Goal: Task Accomplishment & Management: Manage account settings

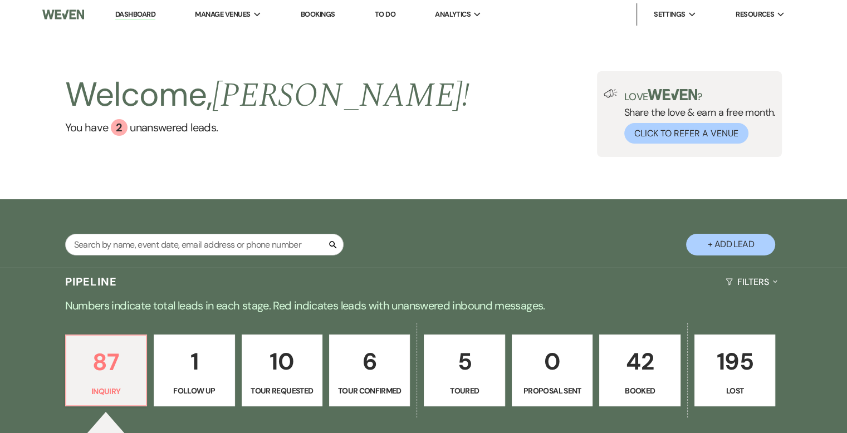
click at [134, 16] on link "Dashboard" at bounding box center [135, 14] width 40 height 11
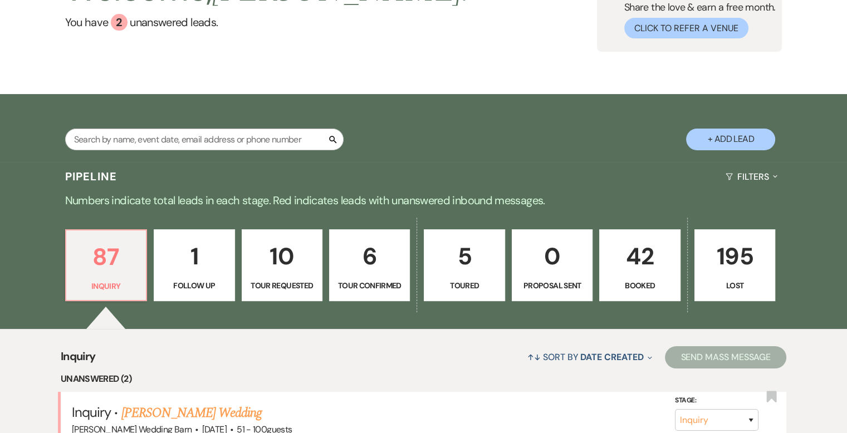
scroll to position [111, 0]
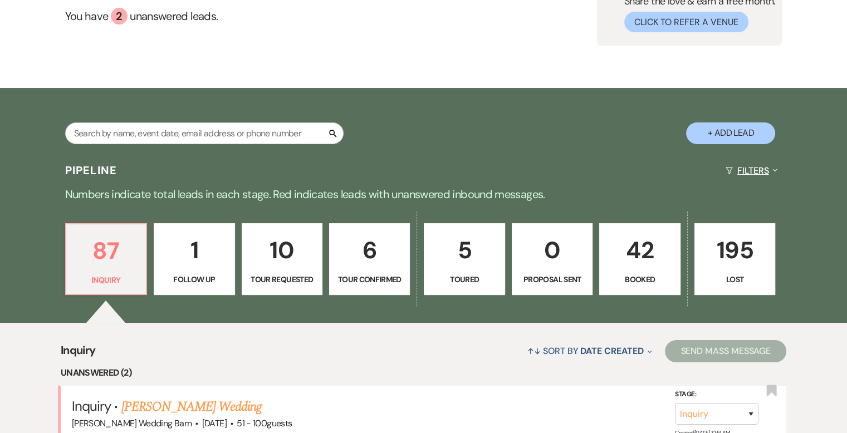
click at [773, 168] on icon "Expand" at bounding box center [775, 170] width 4 height 9
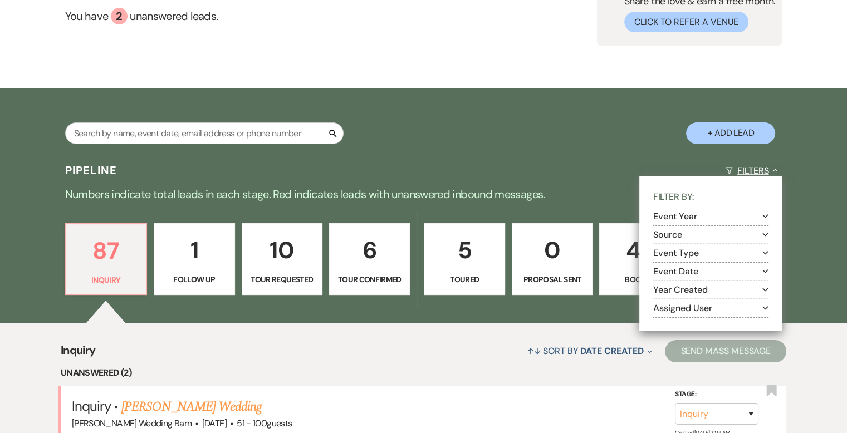
click at [774, 174] on icon "Collapse" at bounding box center [775, 170] width 4 height 9
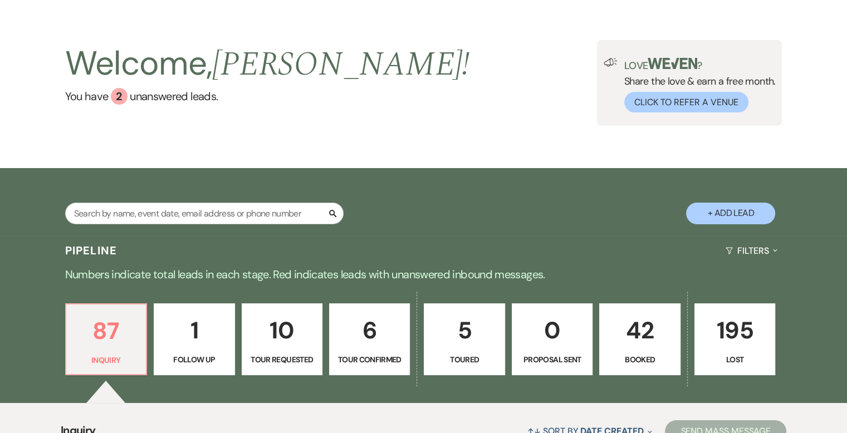
scroll to position [0, 0]
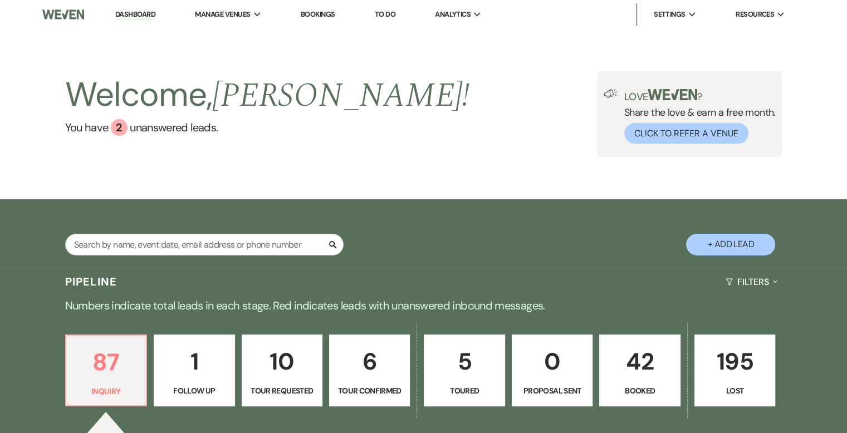
click at [125, 12] on link "Dashboard" at bounding box center [135, 14] width 40 height 11
click at [756, 285] on button "Filters Expand" at bounding box center [751, 282] width 61 height 30
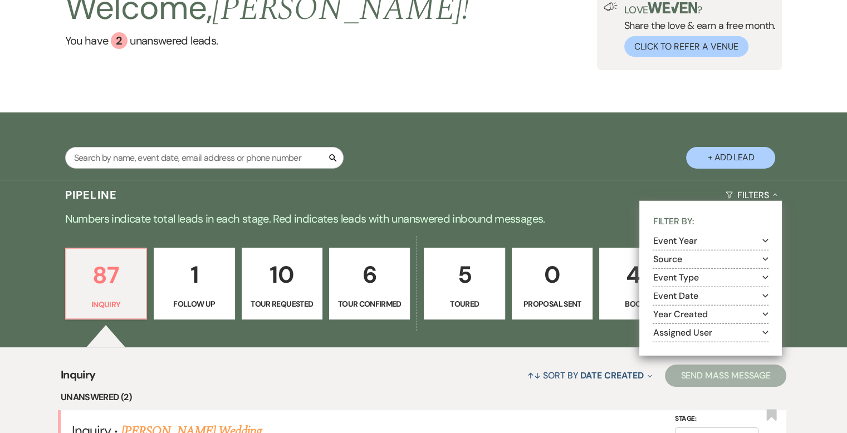
scroll to position [111, 0]
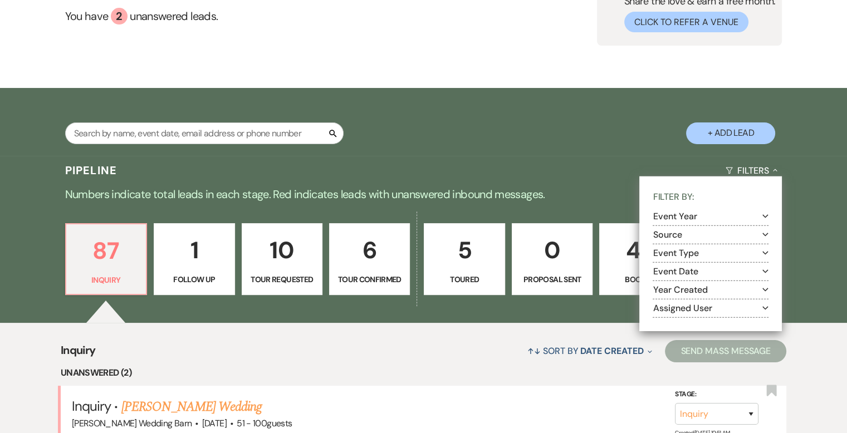
click at [673, 239] on button "Source Expand" at bounding box center [711, 234] width 116 height 9
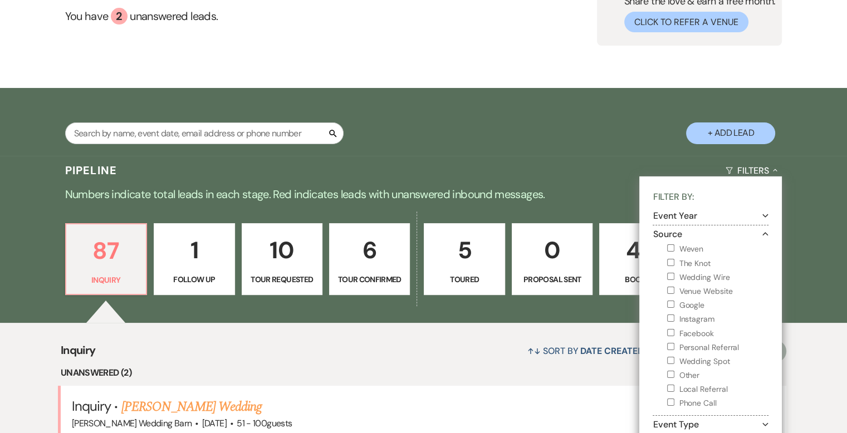
click at [664, 217] on button "Event Year Expand" at bounding box center [711, 216] width 116 height 9
click at [669, 257] on input "2025" at bounding box center [670, 257] width 7 height 7
checkbox input "true"
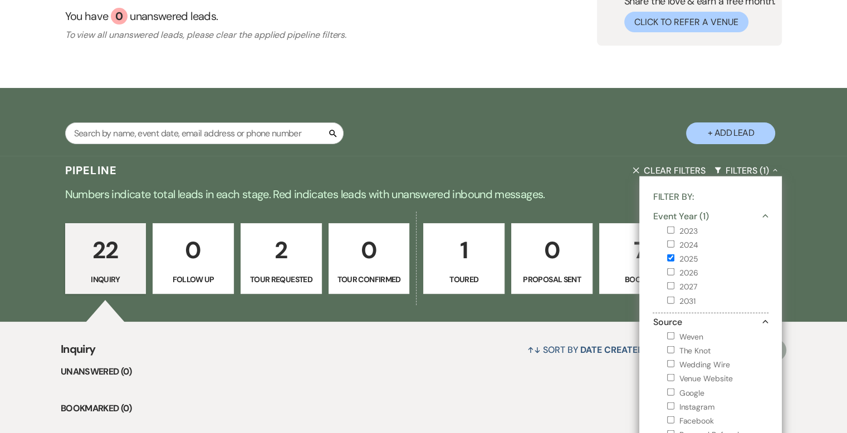
click at [581, 116] on div "Search + Add Lead" at bounding box center [424, 124] width 802 height 60
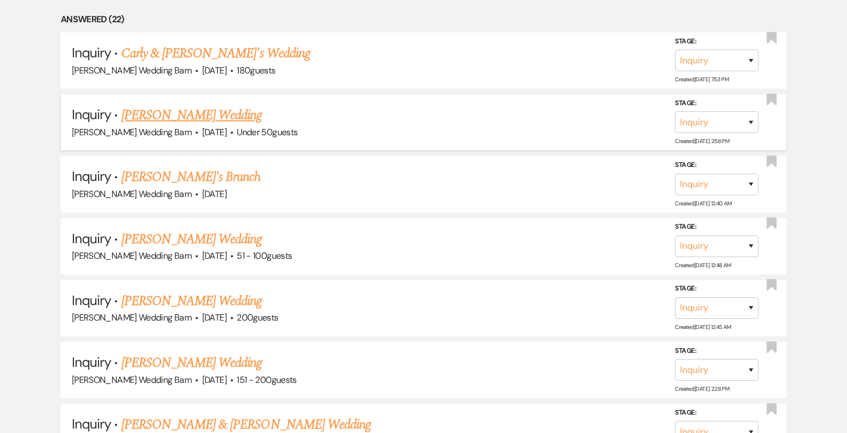
scroll to position [557, 0]
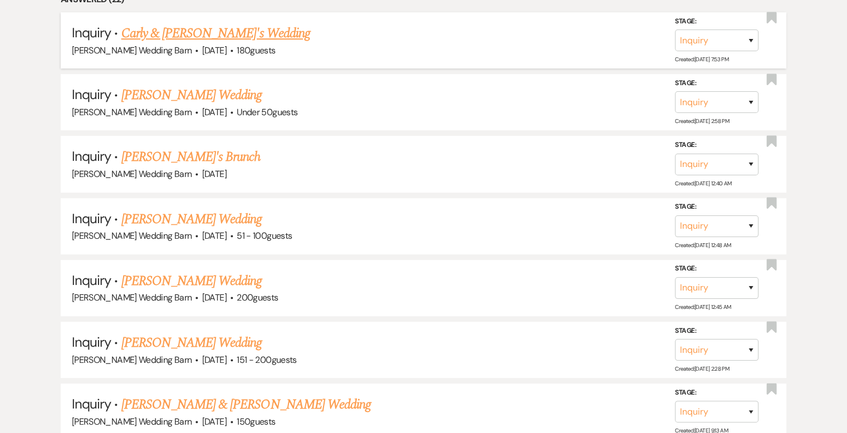
click at [186, 34] on link "Carly & Fiance's Wedding" at bounding box center [215, 33] width 189 height 20
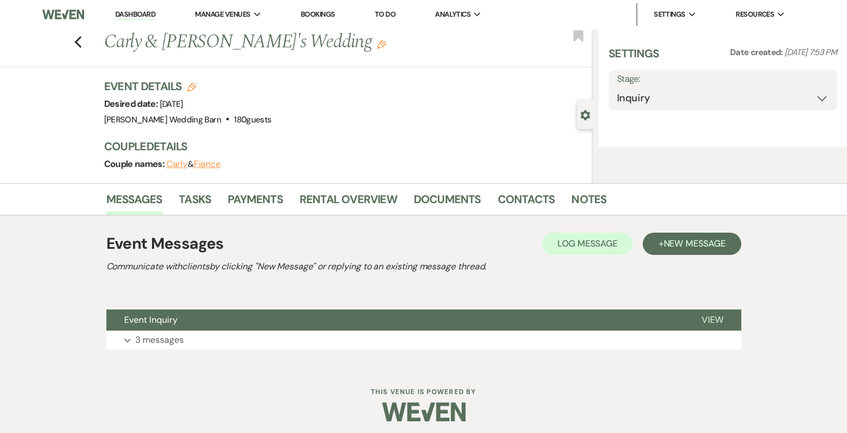
select select "5"
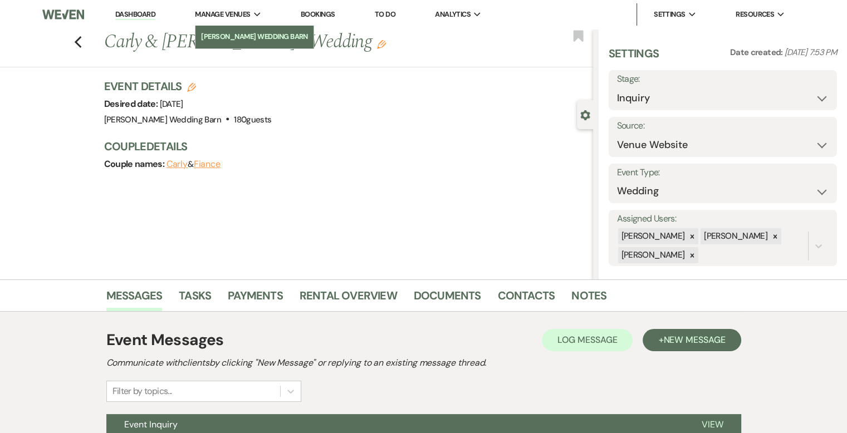
click at [234, 27] on link "[PERSON_NAME] Wedding Barn" at bounding box center [254, 37] width 118 height 22
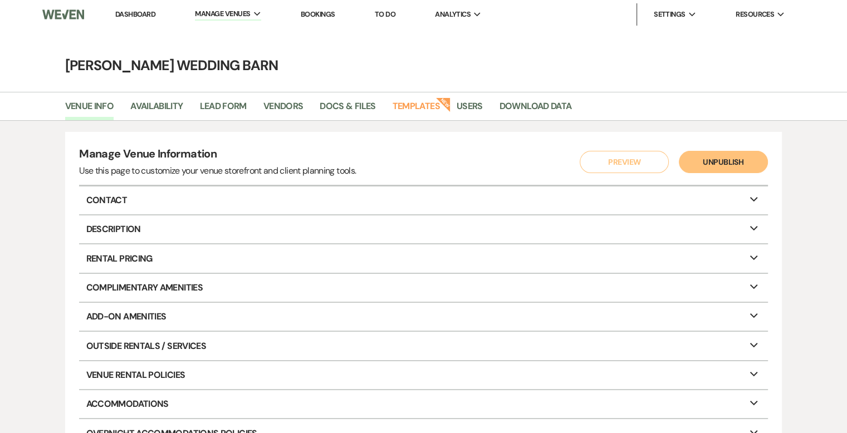
click at [145, 11] on link "Dashboard" at bounding box center [135, 13] width 40 height 9
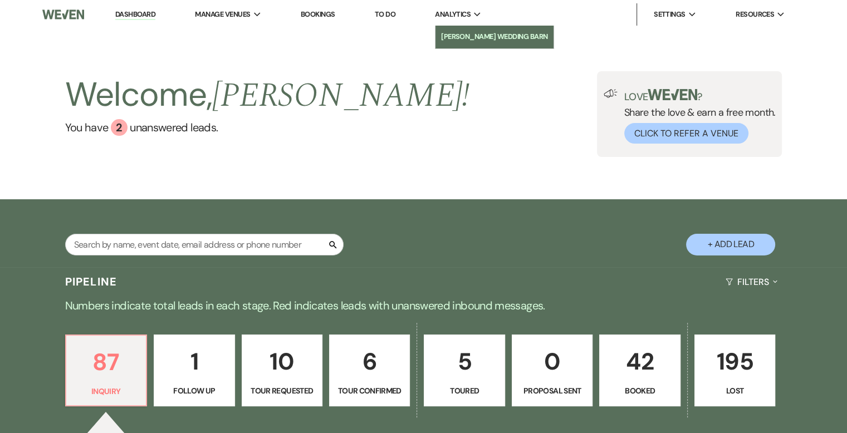
click at [462, 36] on li "[PERSON_NAME] Wedding Barn" at bounding box center [494, 36] width 107 height 11
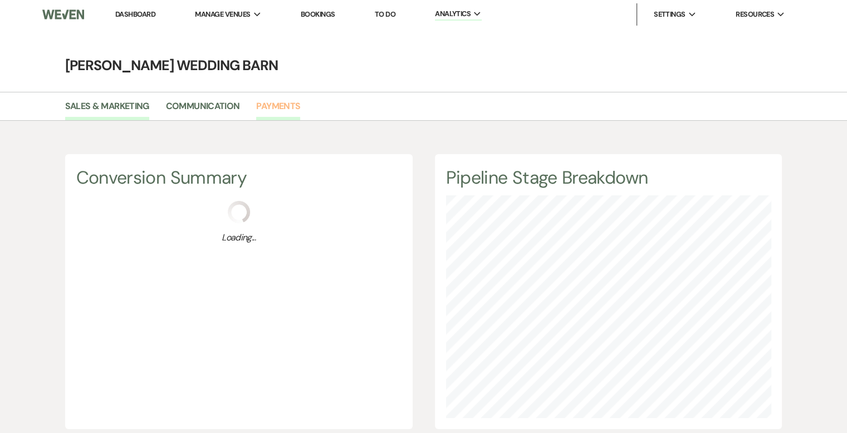
click at [283, 103] on link "Payments" at bounding box center [278, 109] width 44 height 21
select select "2025"
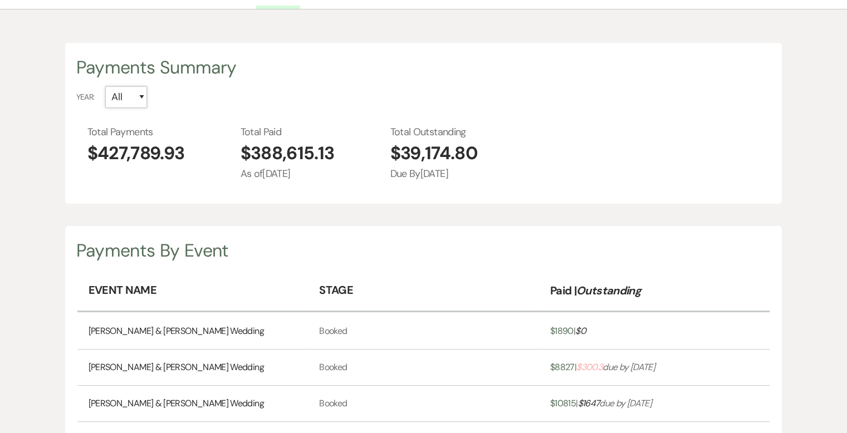
click at [138, 99] on select "All 2026 2025 2024 2023 2022 2021" at bounding box center [126, 97] width 42 height 22
select select "2025"
click at [105, 86] on select "All 2026 2025 2024 2023 2022 2021" at bounding box center [126, 97] width 42 height 22
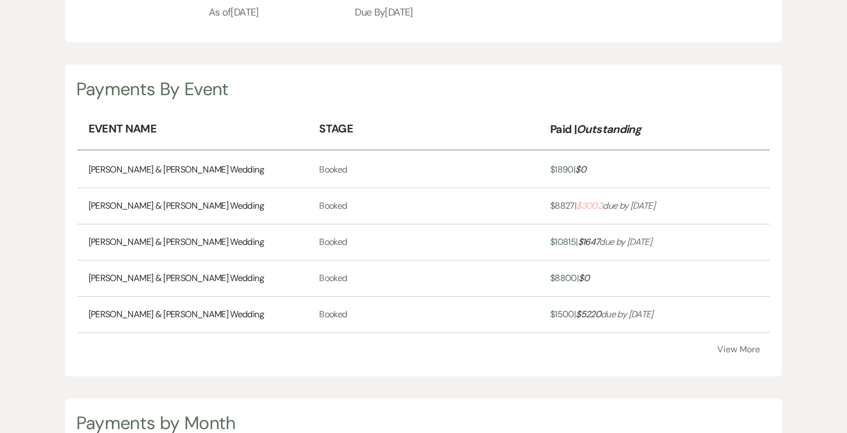
click at [116, 171] on link "[PERSON_NAME] & [PERSON_NAME] Wedding" at bounding box center [176, 169] width 175 height 13
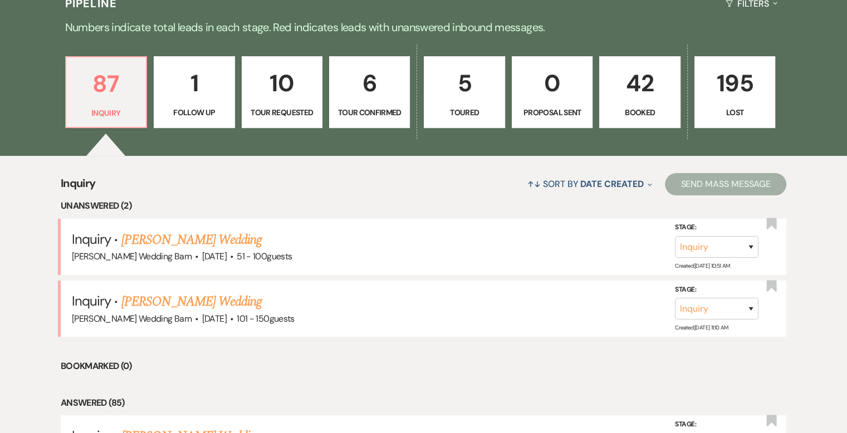
click at [650, 109] on p "Booked" at bounding box center [639, 112] width 66 height 12
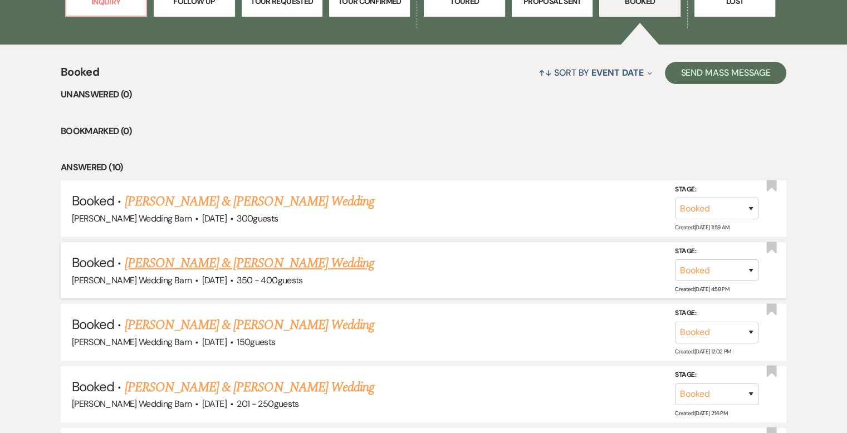
scroll to position [445, 0]
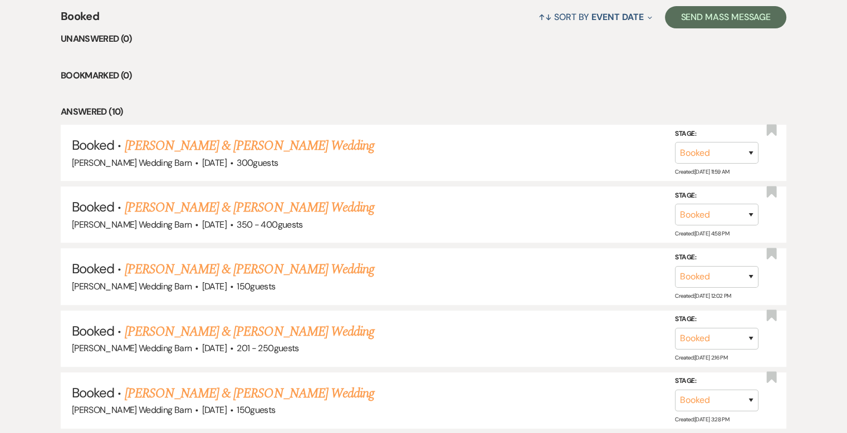
click at [180, 204] on link "Sabrina Matejcek & Reese Pederson's Wedding" at bounding box center [249, 208] width 249 height 20
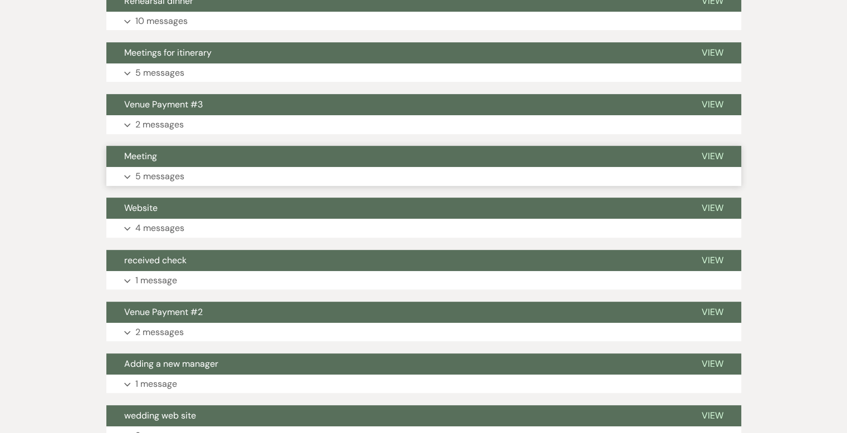
scroll to position [445, 0]
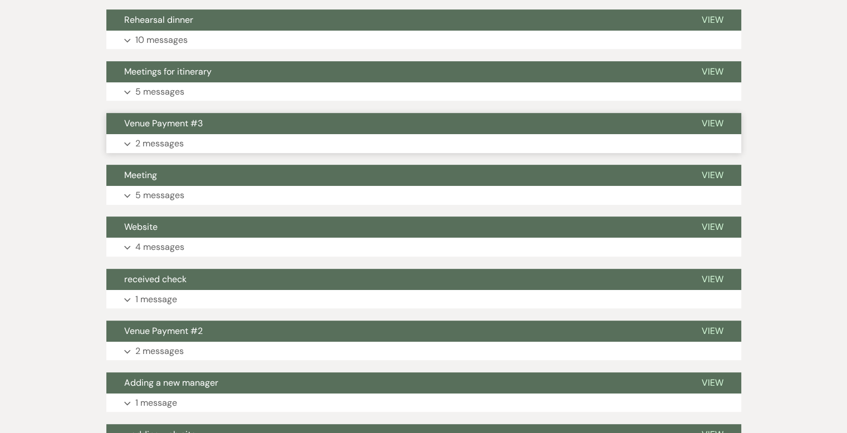
click at [153, 143] on p "2 messages" at bounding box center [159, 143] width 48 height 14
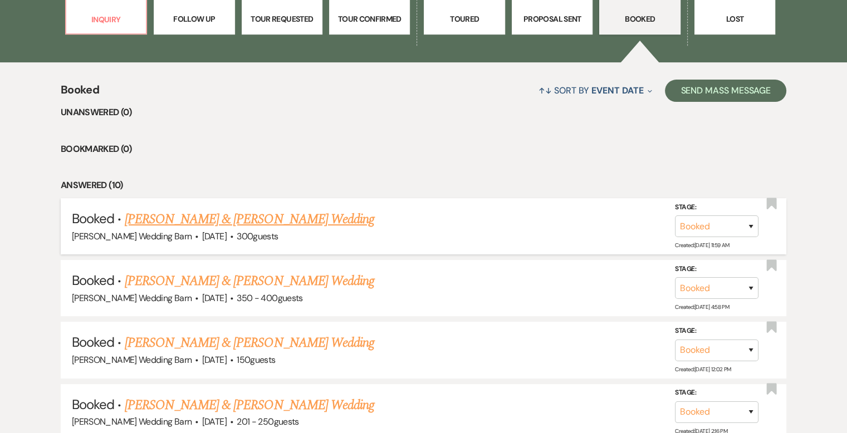
scroll to position [390, 0]
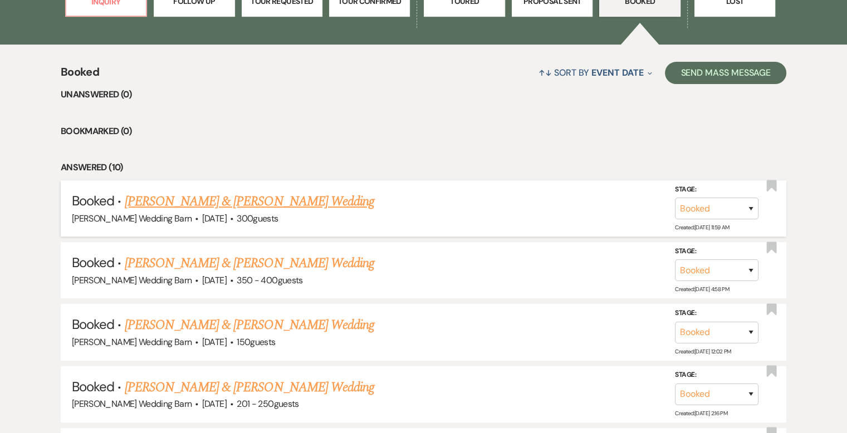
click at [169, 203] on link "[PERSON_NAME] & [PERSON_NAME] Wedding" at bounding box center [249, 202] width 249 height 20
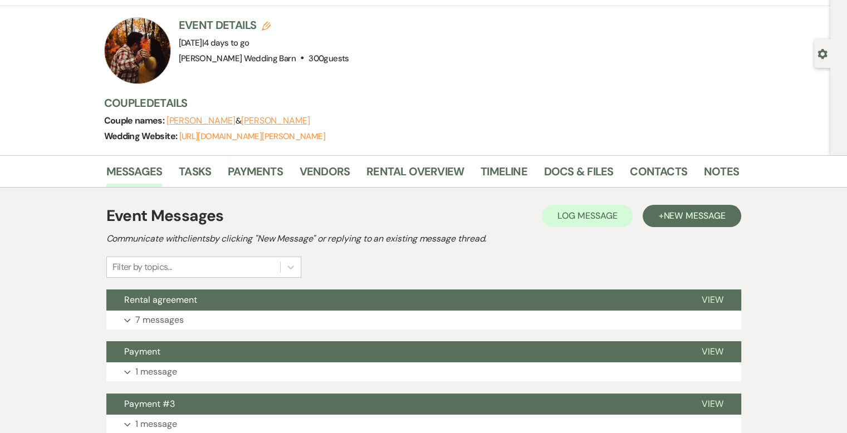
scroll to position [111, 0]
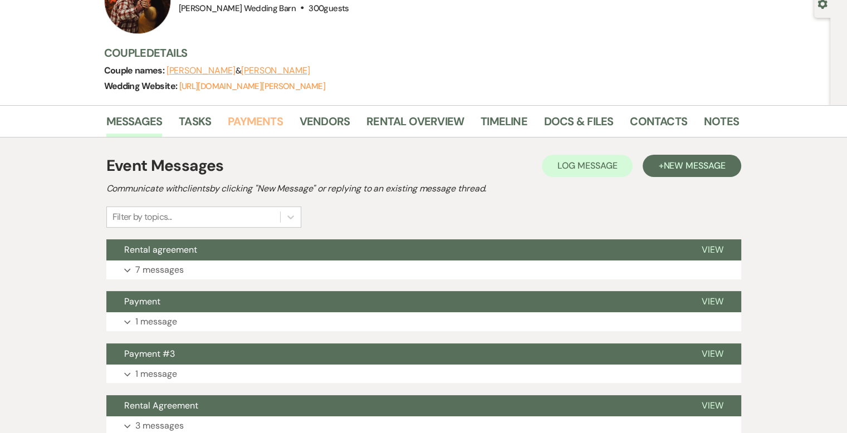
click at [241, 120] on link "Payments" at bounding box center [255, 124] width 55 height 25
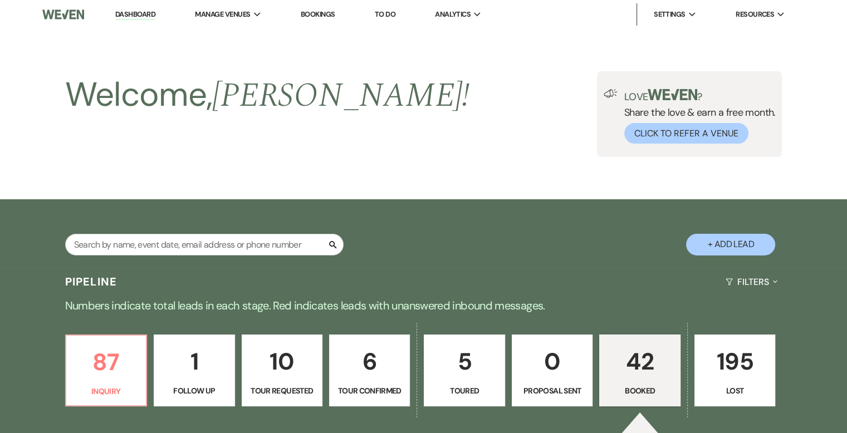
scroll to position [390, 0]
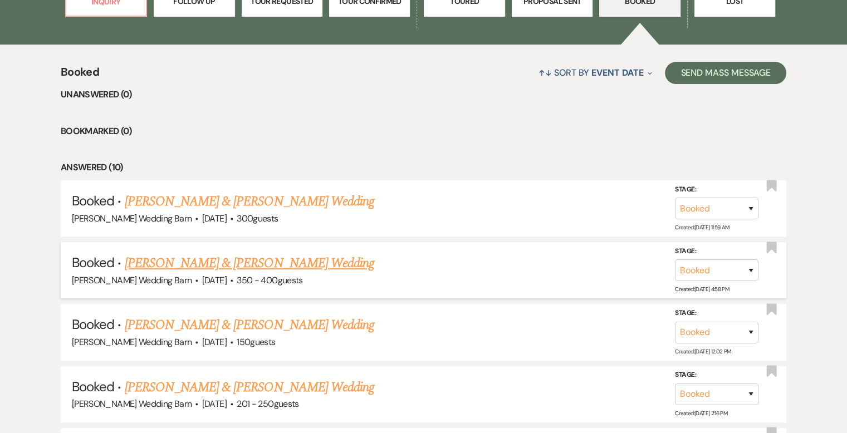
click at [195, 261] on link "Sabrina Matejcek & Reese Pederson's Wedding" at bounding box center [249, 263] width 249 height 20
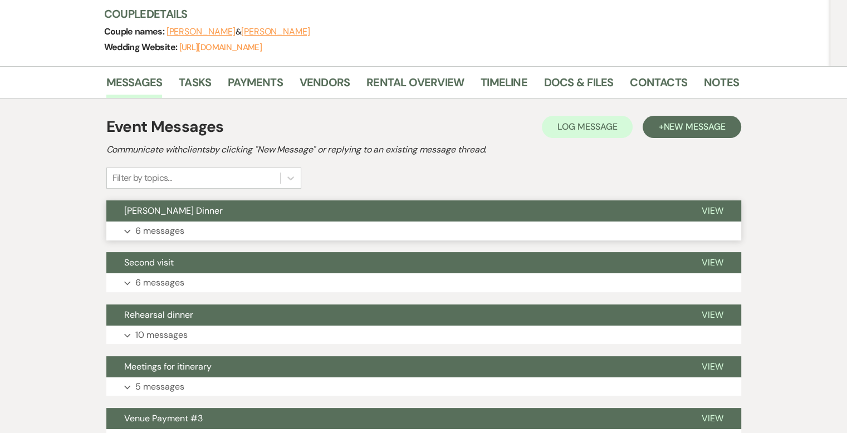
scroll to position [111, 0]
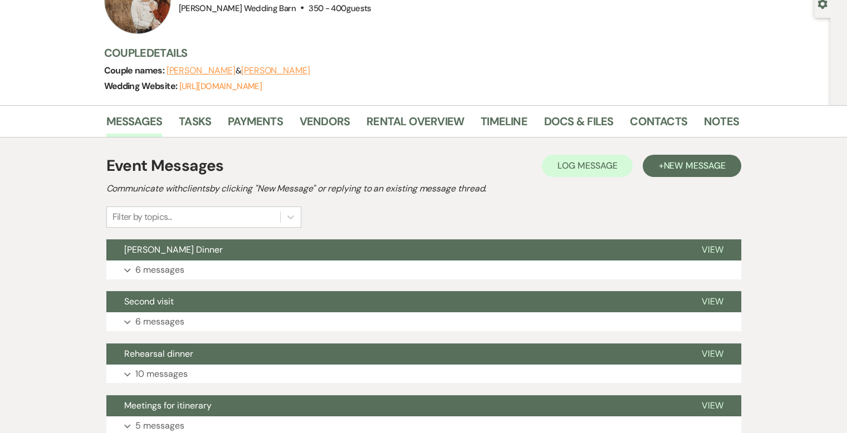
click at [225, 119] on li "Tasks" at bounding box center [203, 123] width 49 height 27
click at [248, 121] on link "Payments" at bounding box center [255, 124] width 55 height 25
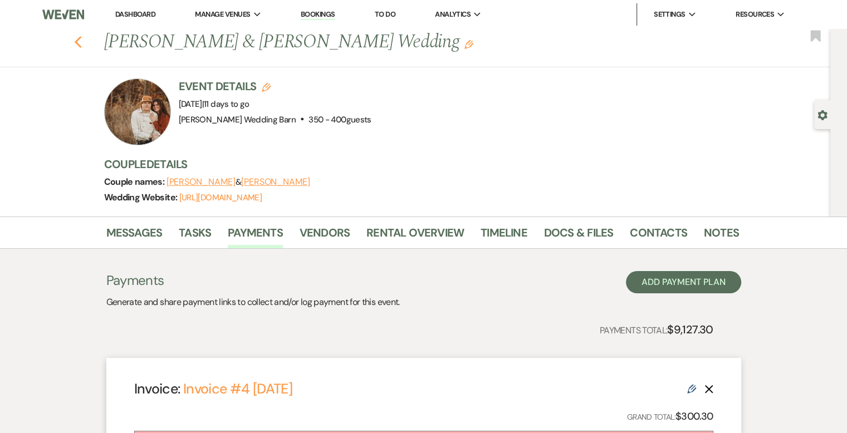
click at [82, 40] on icon "Previous" at bounding box center [78, 42] width 8 height 13
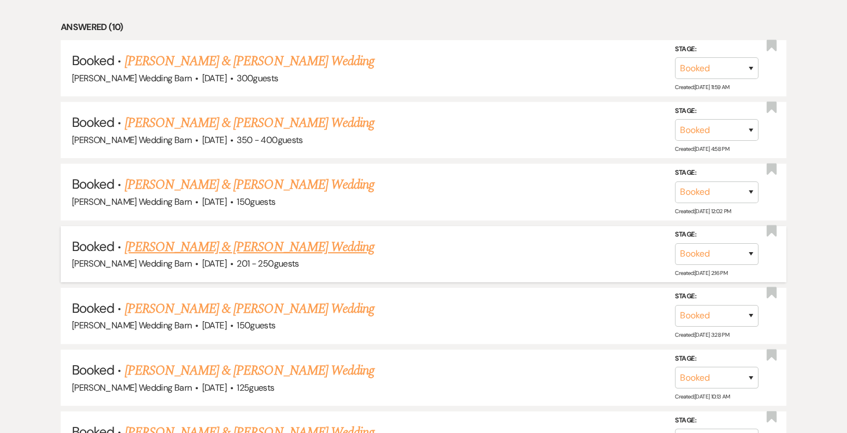
scroll to position [557, 0]
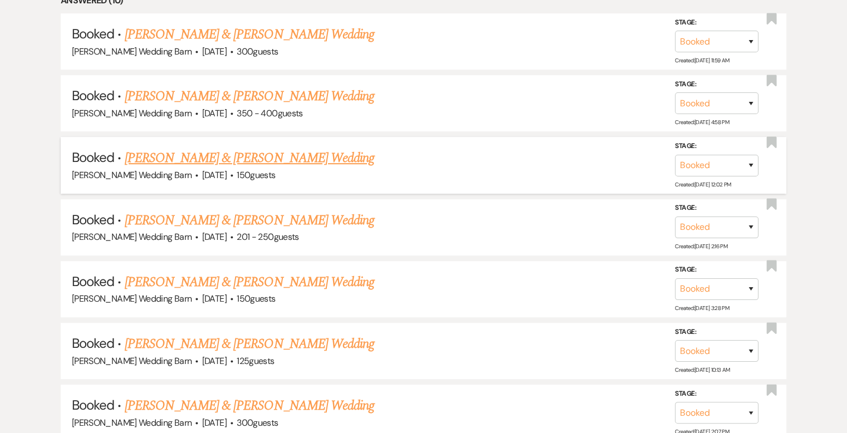
click at [223, 155] on link "Garrett Lathrop & Cerina Walker's Wedding" at bounding box center [249, 158] width 249 height 20
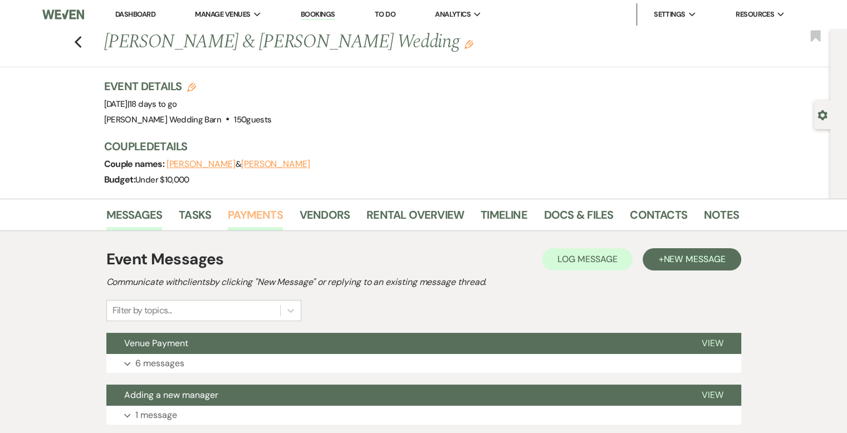
click at [243, 212] on link "Payments" at bounding box center [255, 218] width 55 height 25
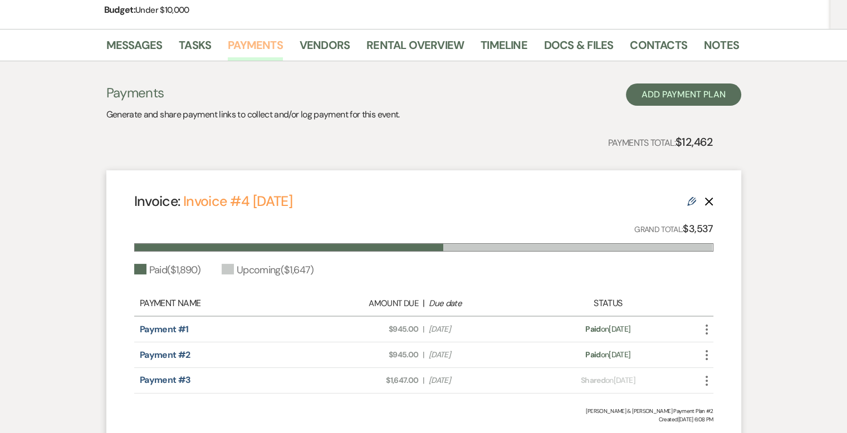
scroll to position [167, 0]
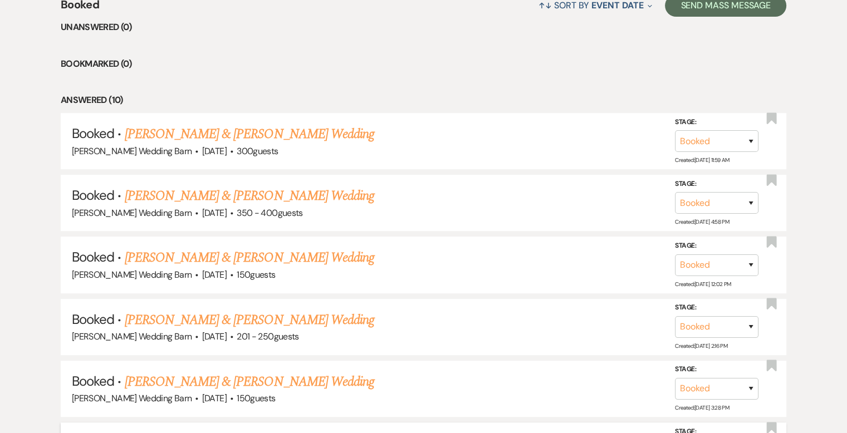
scroll to position [445, 0]
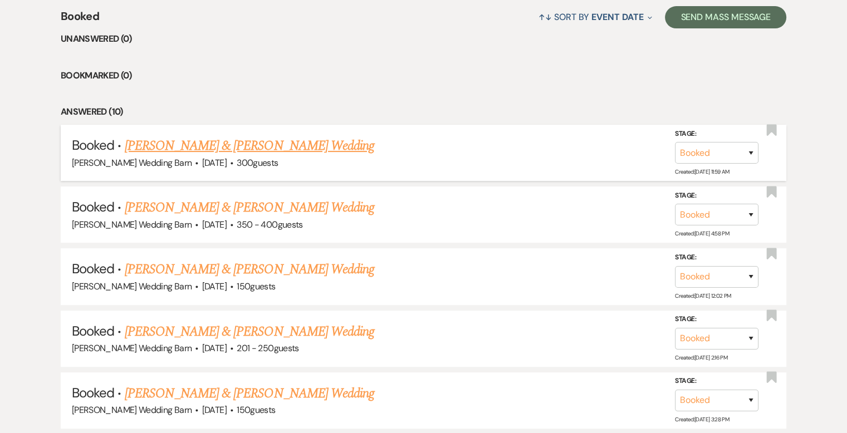
click at [194, 144] on link "[PERSON_NAME] & [PERSON_NAME] Wedding" at bounding box center [249, 146] width 249 height 20
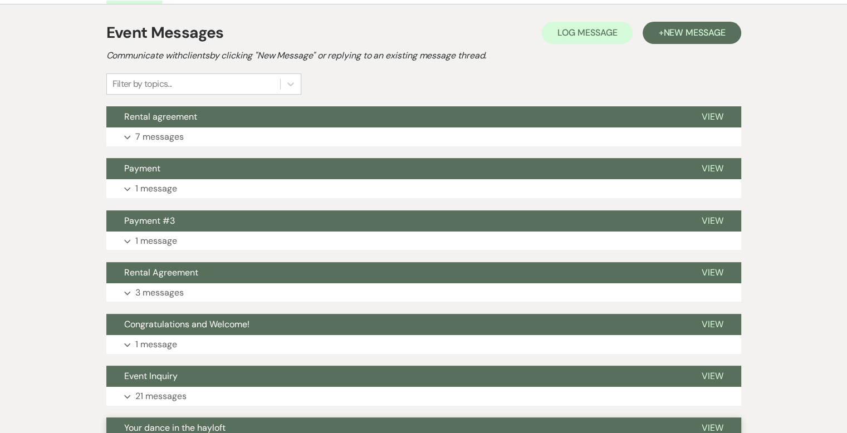
scroll to position [167, 0]
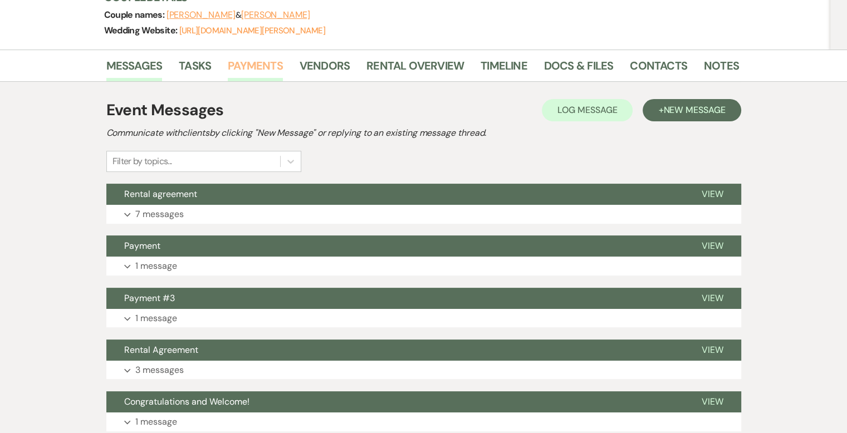
click at [257, 57] on link "Payments" at bounding box center [255, 69] width 55 height 25
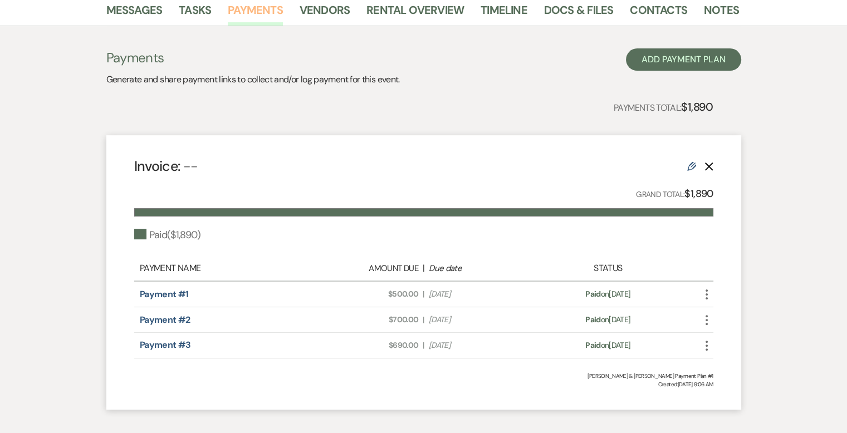
scroll to position [281, 0]
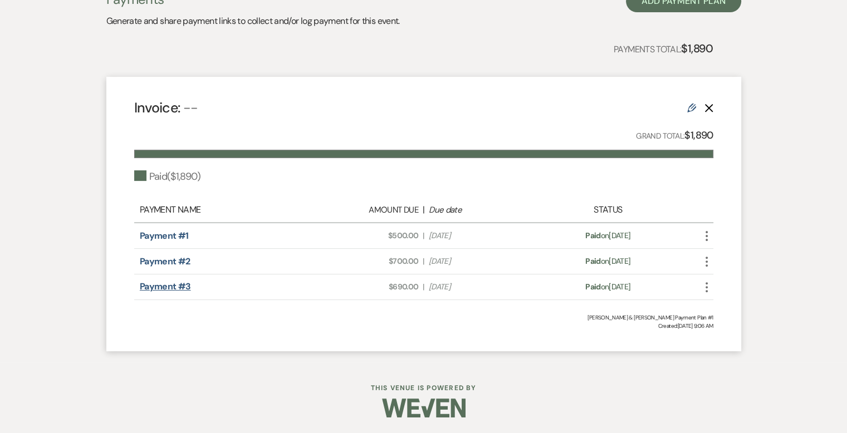
click at [167, 285] on link "Payment #3" at bounding box center [165, 287] width 51 height 12
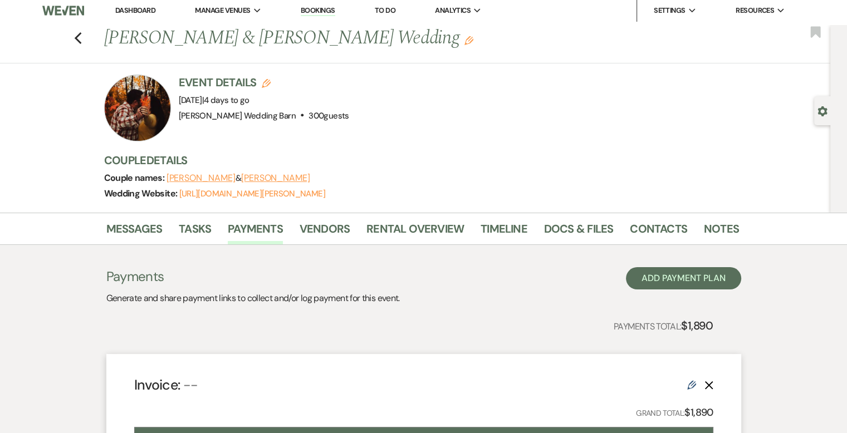
scroll to position [0, 0]
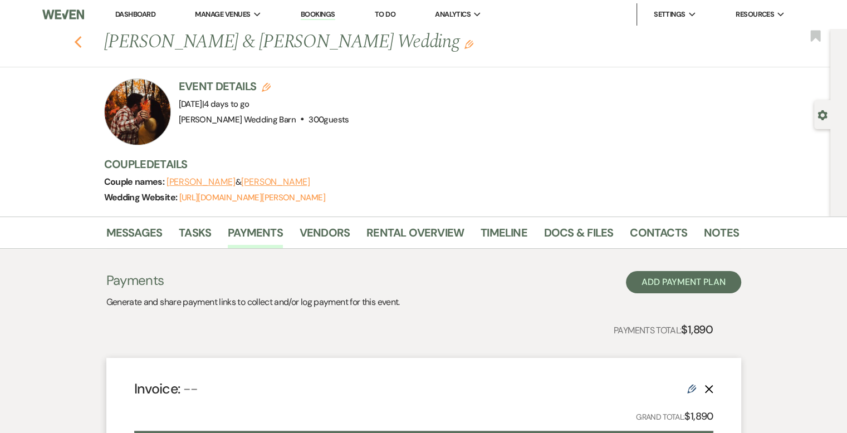
click at [81, 41] on use "button" at bounding box center [77, 42] width 7 height 12
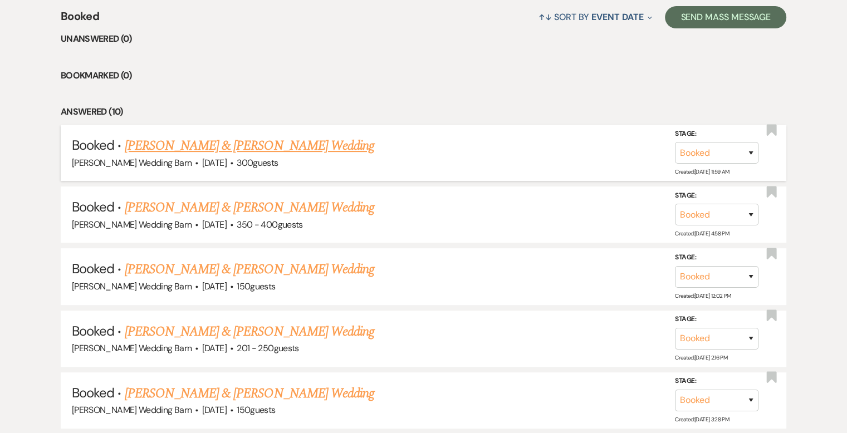
click at [208, 148] on link "[PERSON_NAME] & [PERSON_NAME] Wedding" at bounding box center [249, 146] width 249 height 20
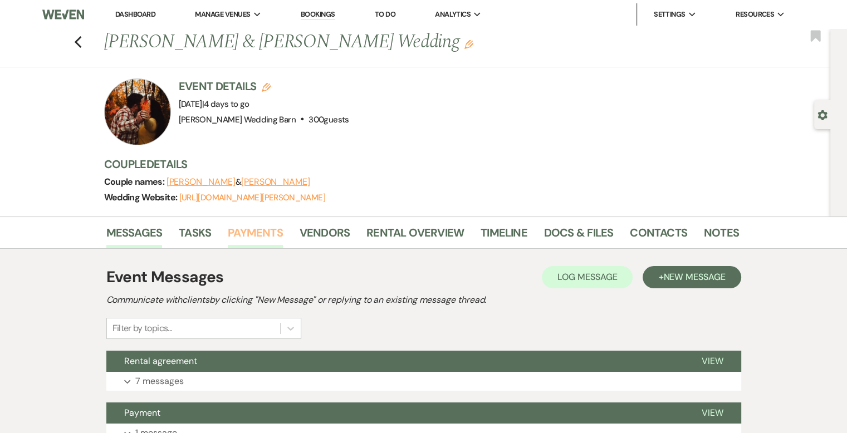
click at [245, 236] on link "Payments" at bounding box center [255, 236] width 55 height 25
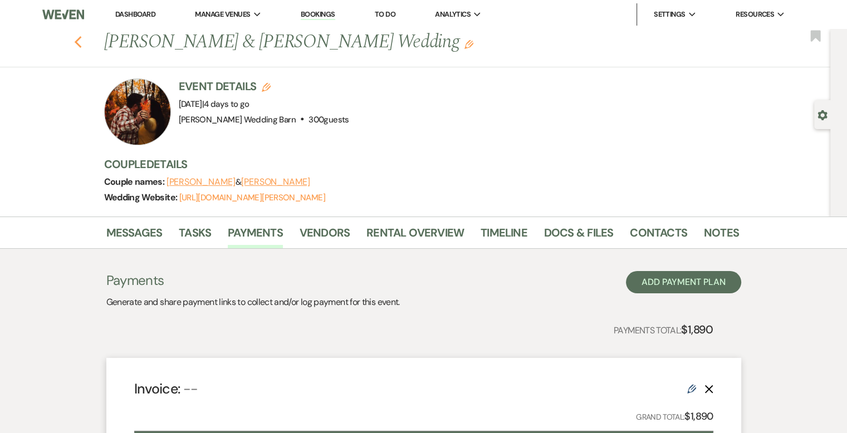
click at [82, 43] on icon "Previous" at bounding box center [78, 42] width 8 height 13
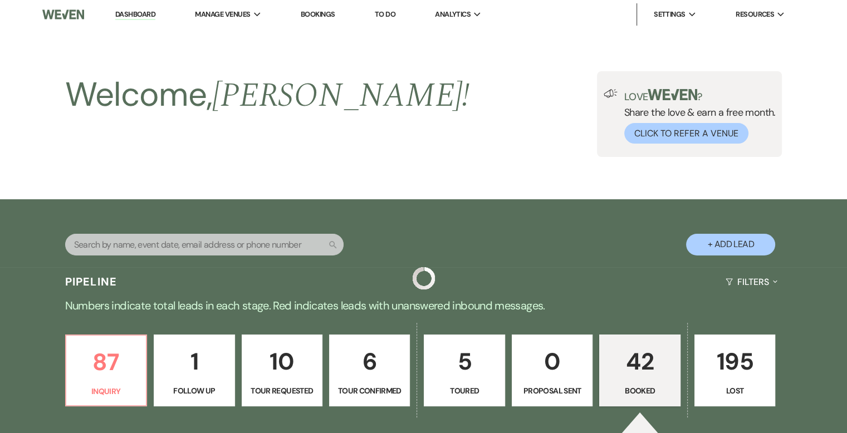
scroll to position [445, 0]
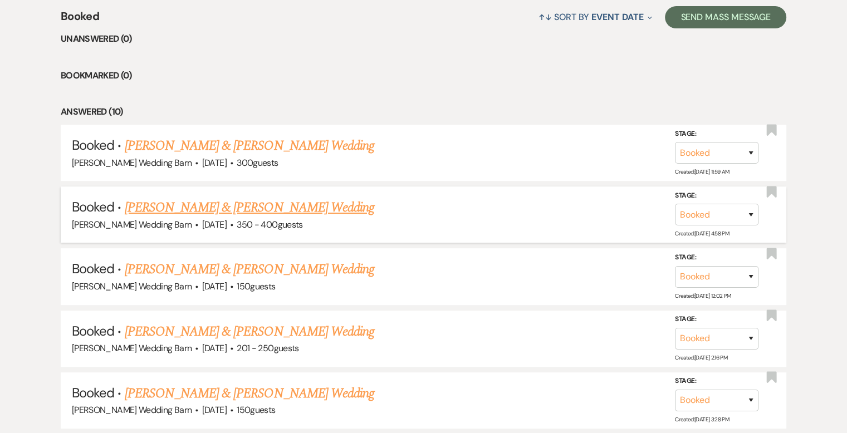
click at [178, 205] on link "Sabrina Matejcek & Reese Pederson's Wedding" at bounding box center [249, 208] width 249 height 20
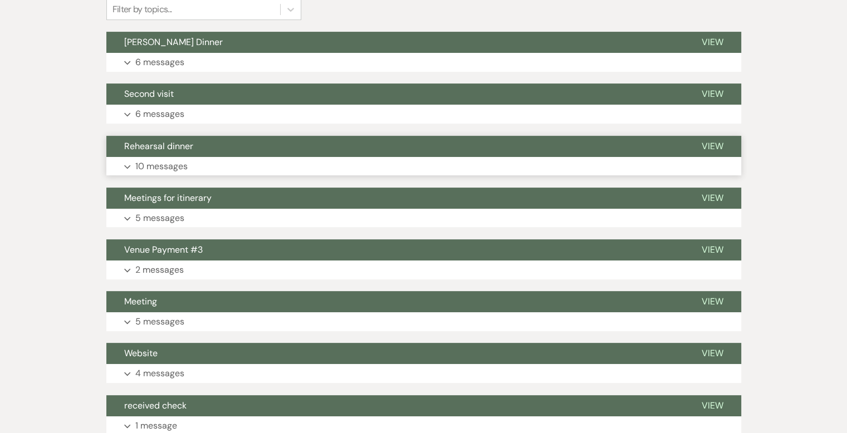
scroll to position [167, 0]
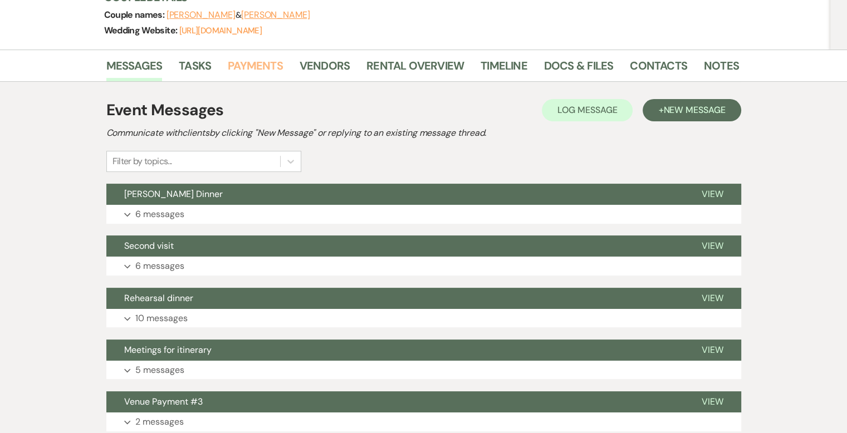
click at [248, 68] on link "Payments" at bounding box center [255, 69] width 55 height 25
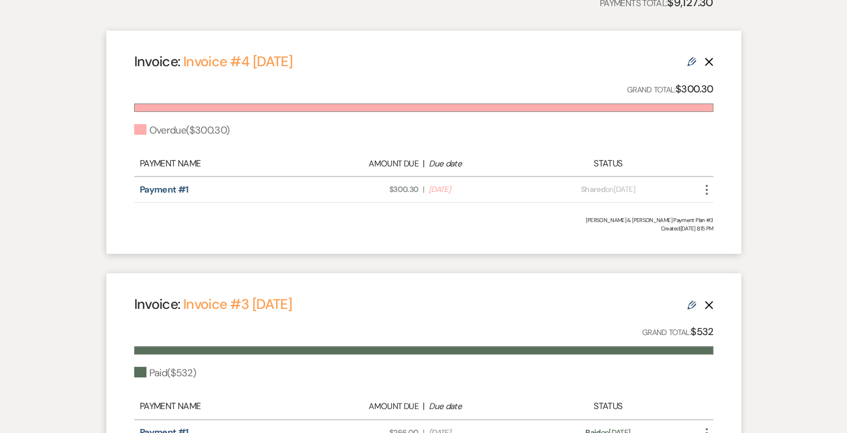
scroll to position [334, 0]
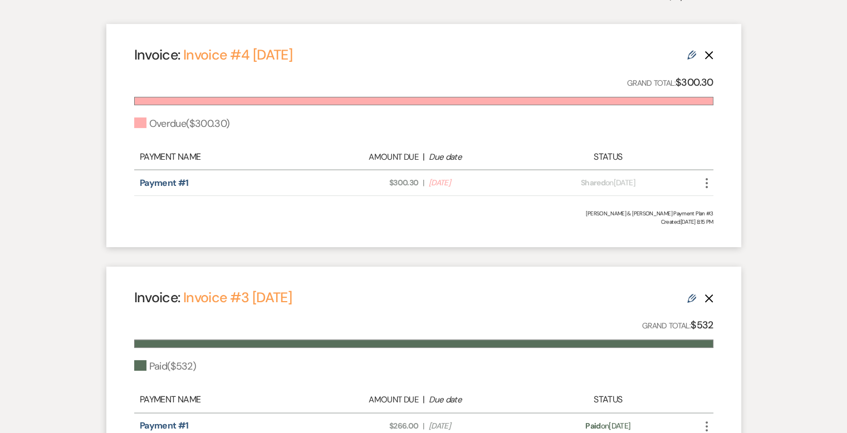
scroll to position [445, 0]
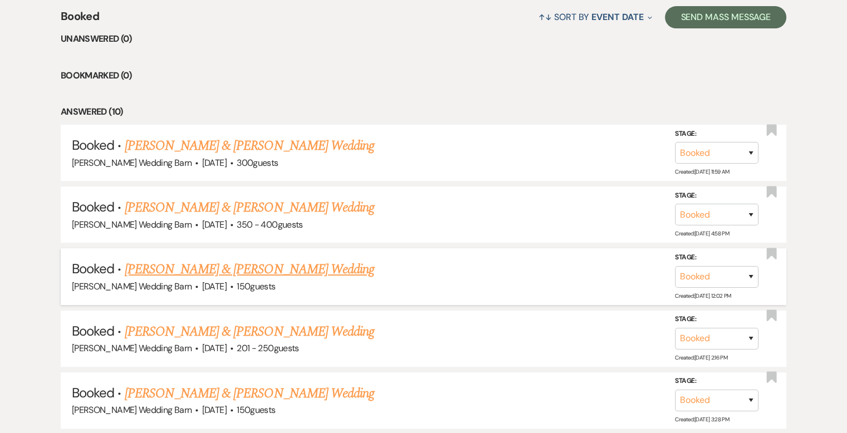
click at [196, 268] on link "Garrett Lathrop & Cerina Walker's Wedding" at bounding box center [249, 270] width 249 height 20
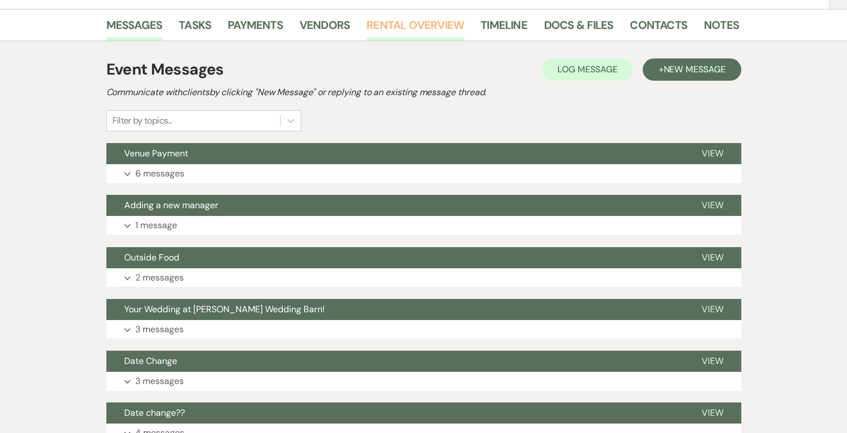
scroll to position [167, 0]
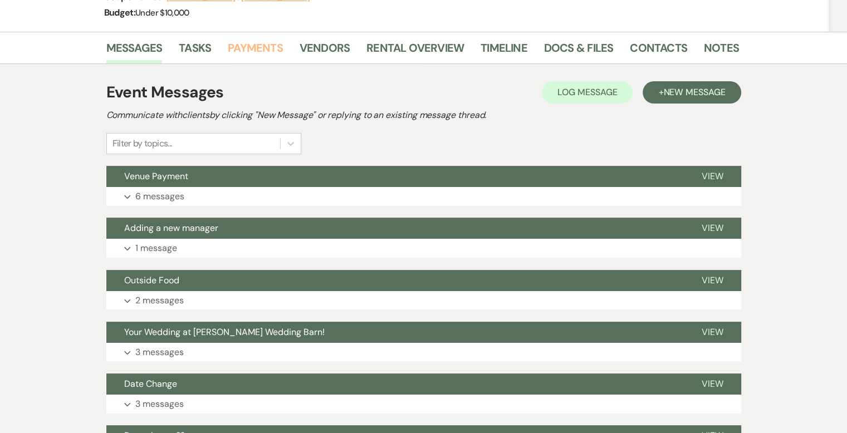
click at [235, 46] on link "Payments" at bounding box center [255, 51] width 55 height 25
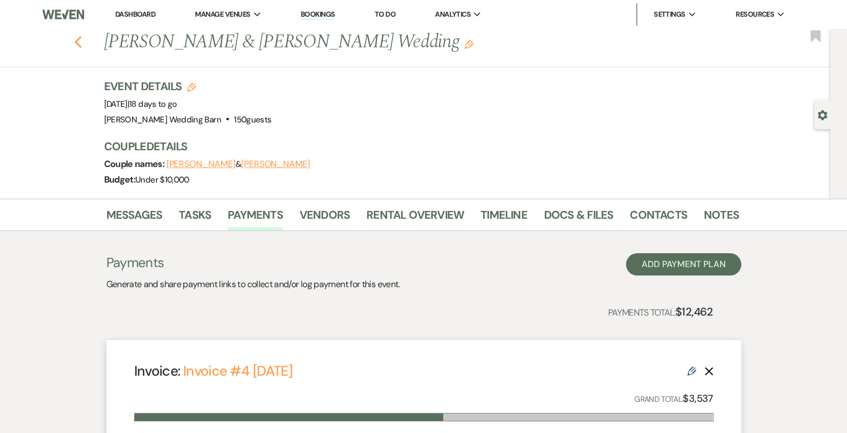
click at [81, 43] on icon "Previous" at bounding box center [78, 42] width 8 height 13
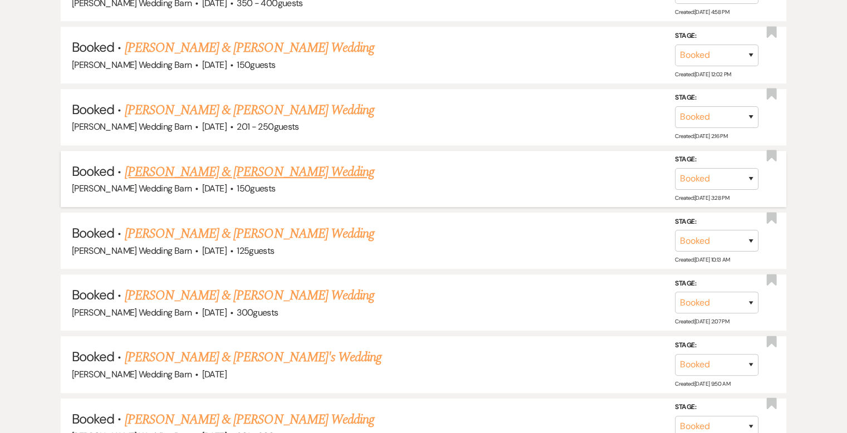
scroll to position [668, 0]
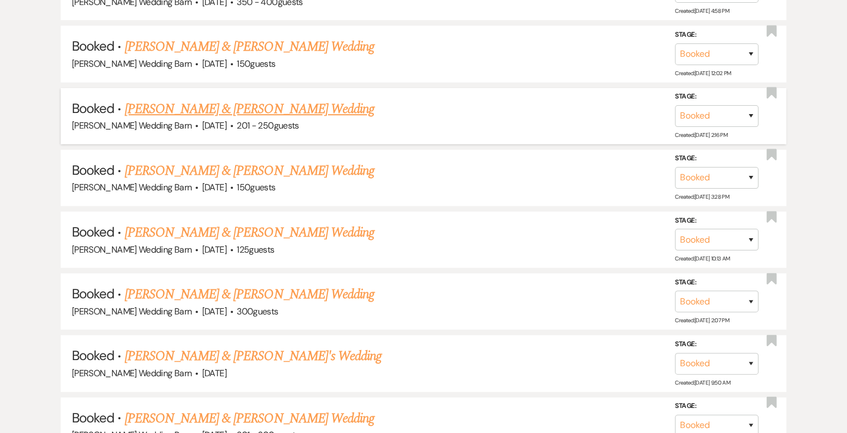
click at [224, 107] on link "Katie Laing & Hunter Medrud's Wedding" at bounding box center [249, 109] width 249 height 20
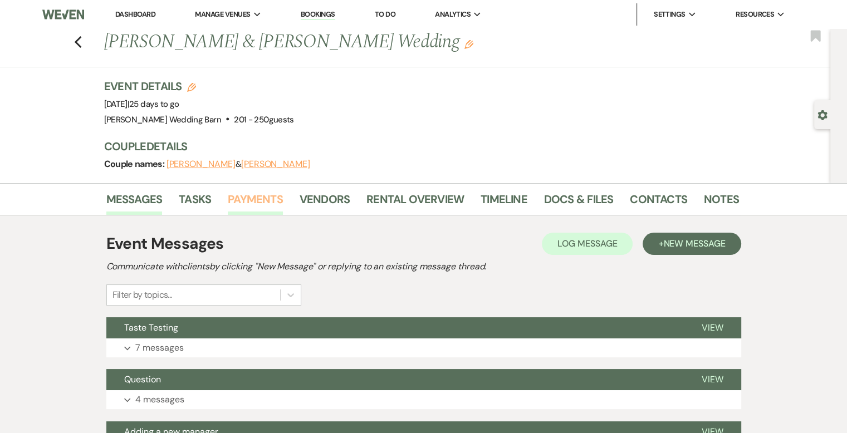
click at [234, 199] on link "Payments" at bounding box center [255, 202] width 55 height 25
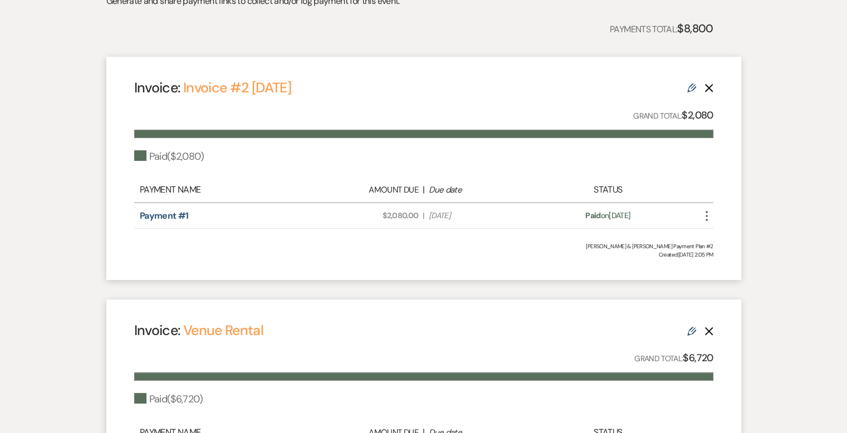
scroll to position [268, 0]
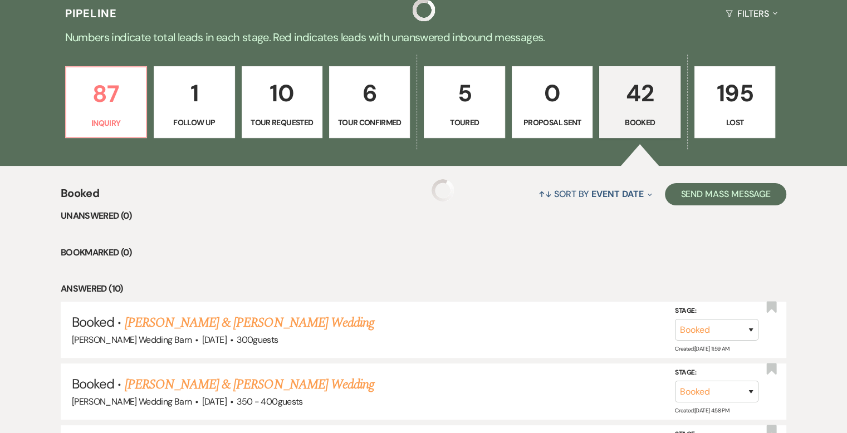
scroll to position [668, 0]
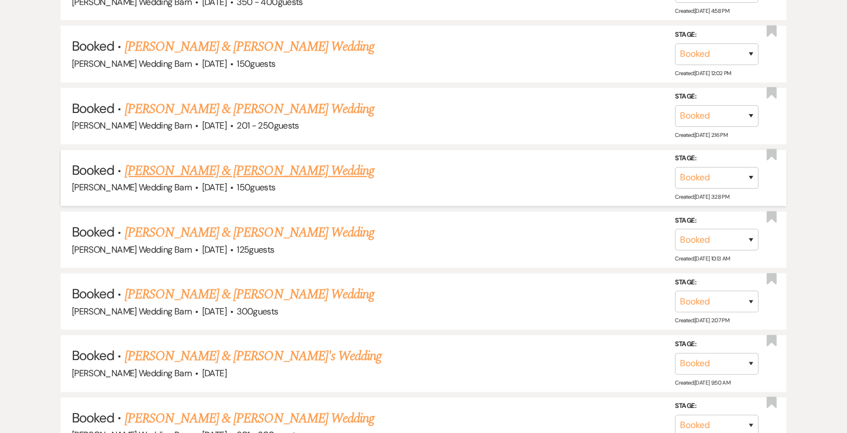
click at [236, 167] on link "Jenny Fortmann & Rob Weaver's Wedding" at bounding box center [249, 171] width 249 height 20
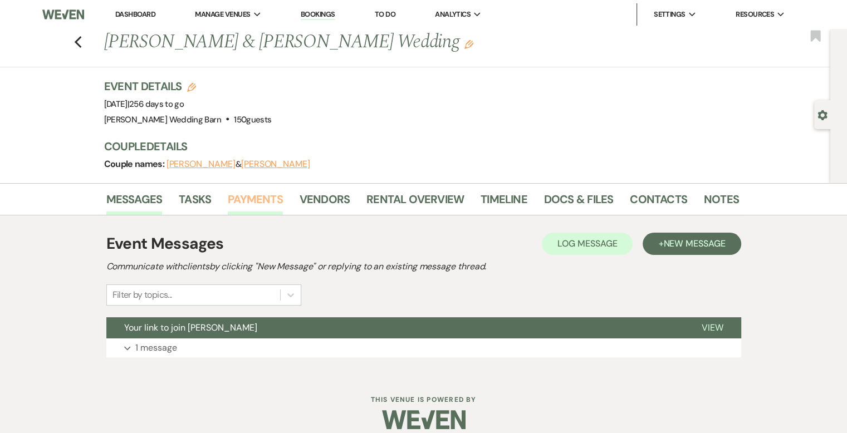
click at [247, 198] on link "Payments" at bounding box center [255, 202] width 55 height 25
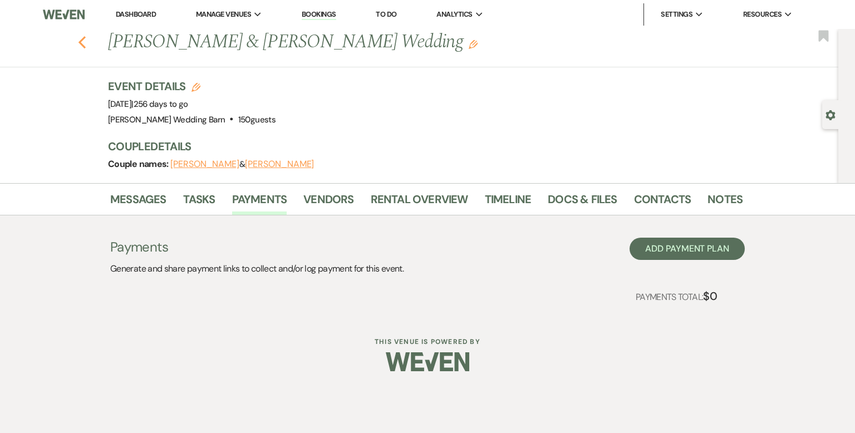
click at [85, 41] on icon "Previous" at bounding box center [82, 42] width 8 height 13
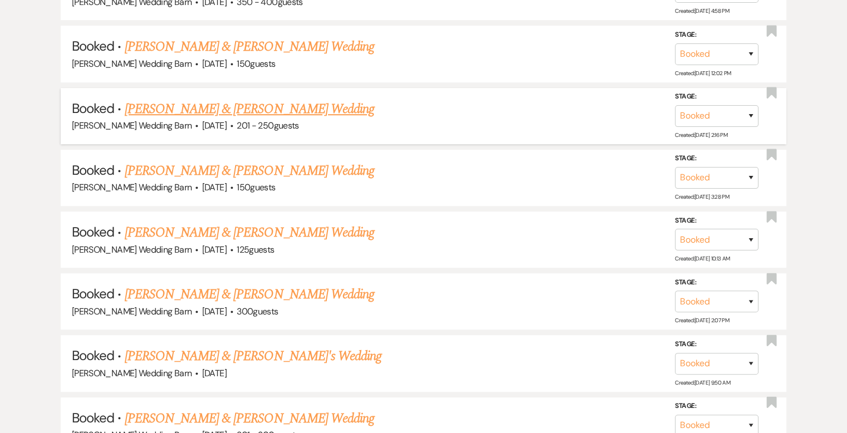
click at [178, 107] on link "Katie Laing & Hunter Medrud's Wedding" at bounding box center [249, 109] width 249 height 20
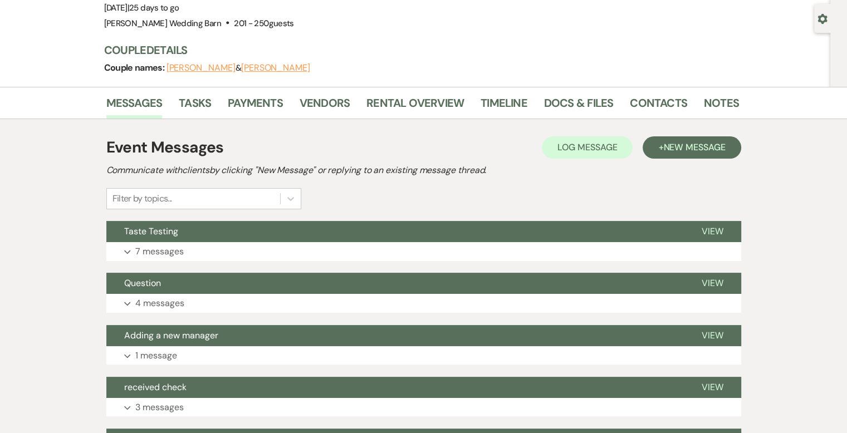
scroll to position [94, 0]
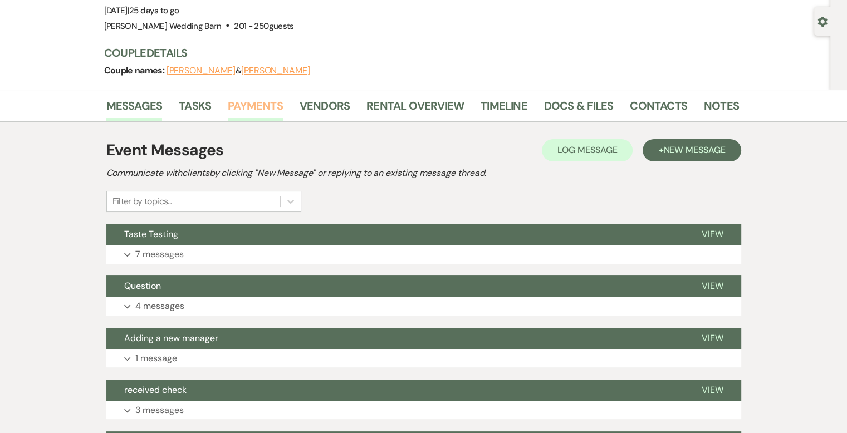
click at [236, 107] on link "Payments" at bounding box center [255, 109] width 55 height 25
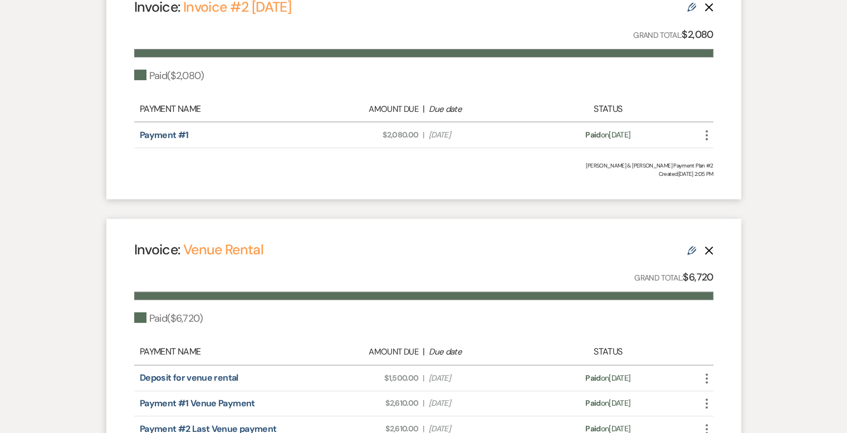
scroll to position [156, 0]
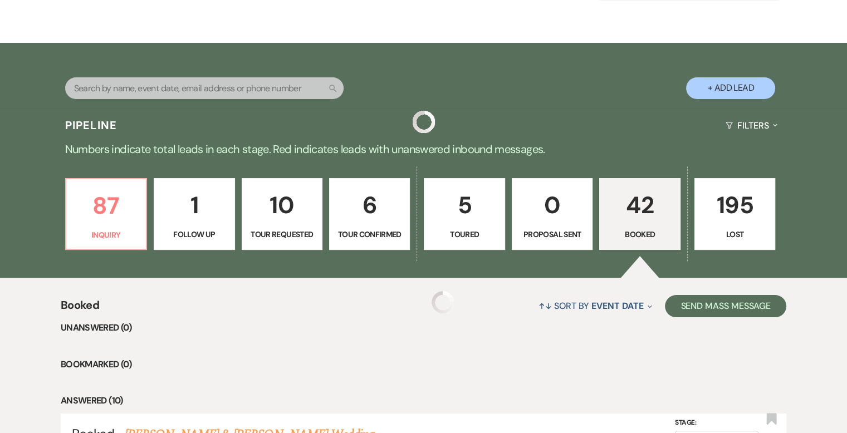
scroll to position [668, 0]
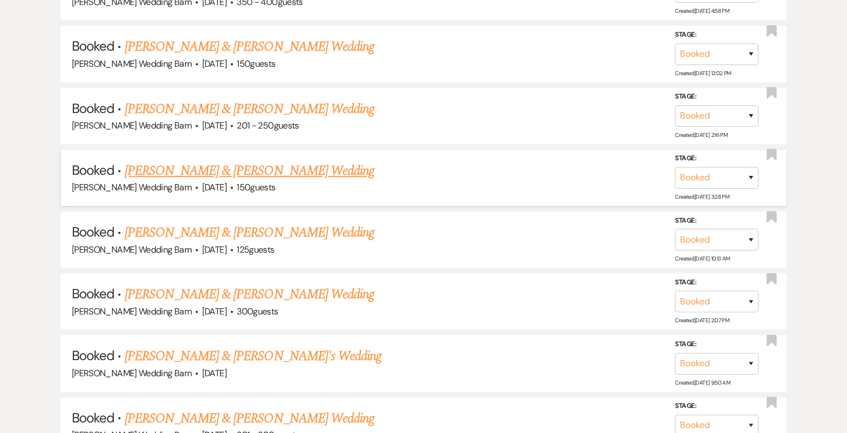
click at [183, 167] on link "Jenny Fortmann & Rob Weaver's Wedding" at bounding box center [249, 171] width 249 height 20
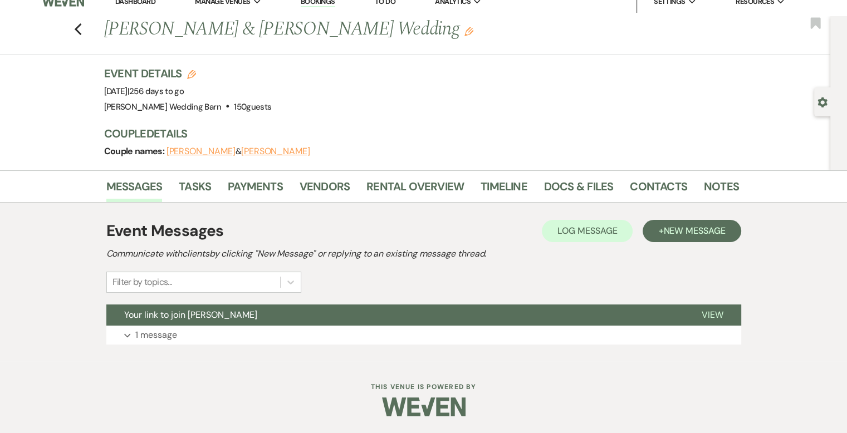
scroll to position [12, 0]
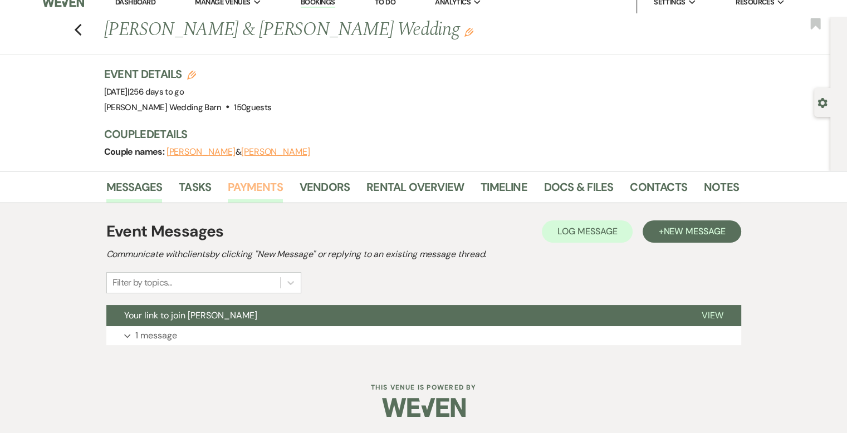
click at [242, 186] on link "Payments" at bounding box center [255, 190] width 55 height 25
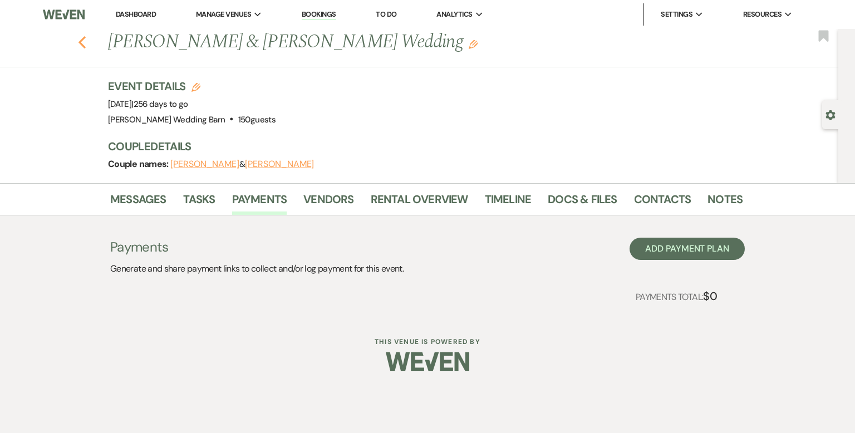
click at [85, 43] on icon "Previous" at bounding box center [82, 42] width 8 height 13
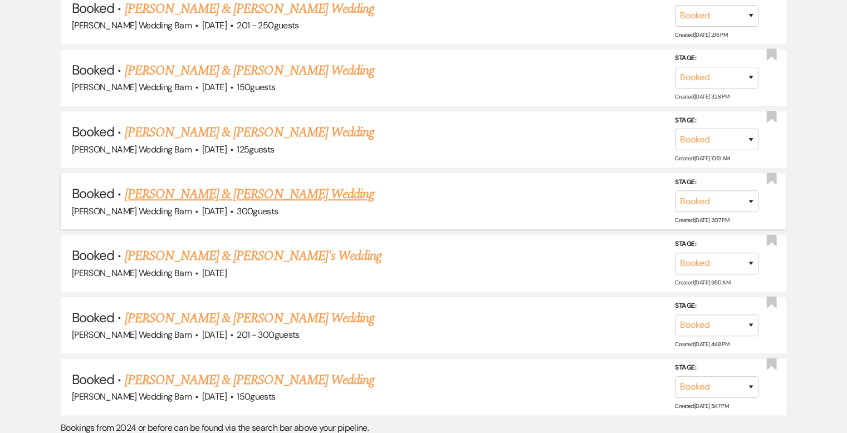
scroll to position [780, 0]
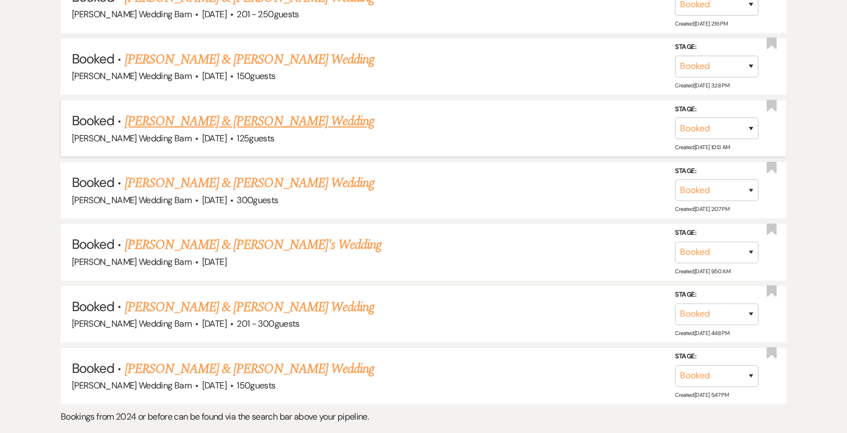
click at [169, 117] on link "Arianna Alvarez & Eric Howe's Wedding" at bounding box center [249, 121] width 249 height 20
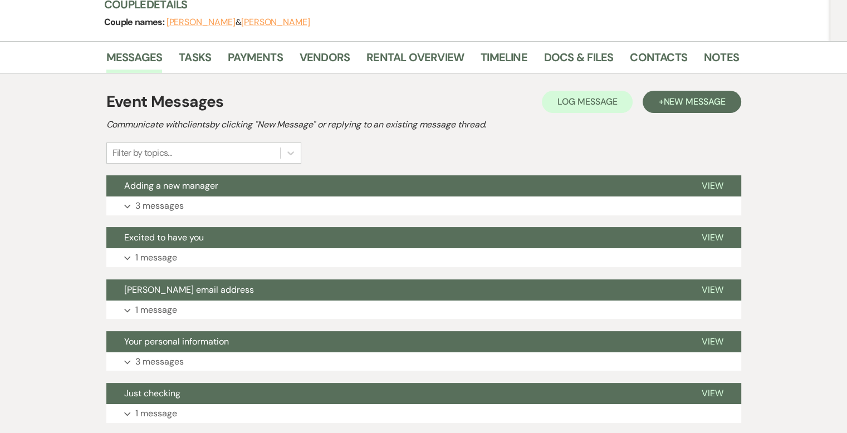
scroll to position [167, 0]
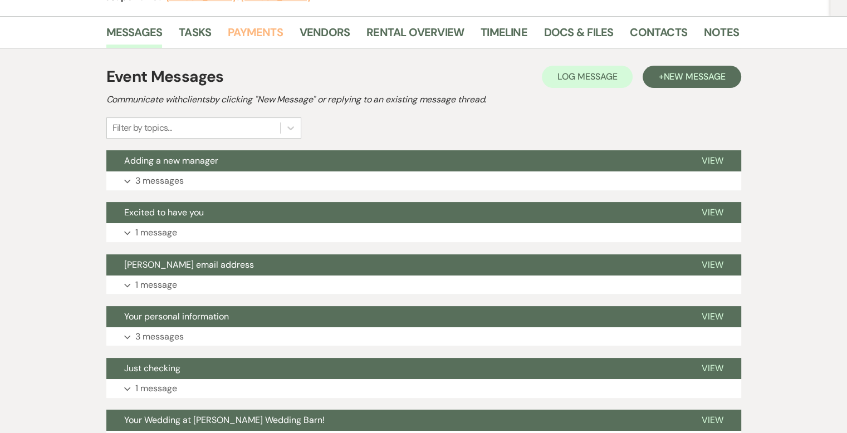
click at [254, 30] on link "Payments" at bounding box center [255, 35] width 55 height 25
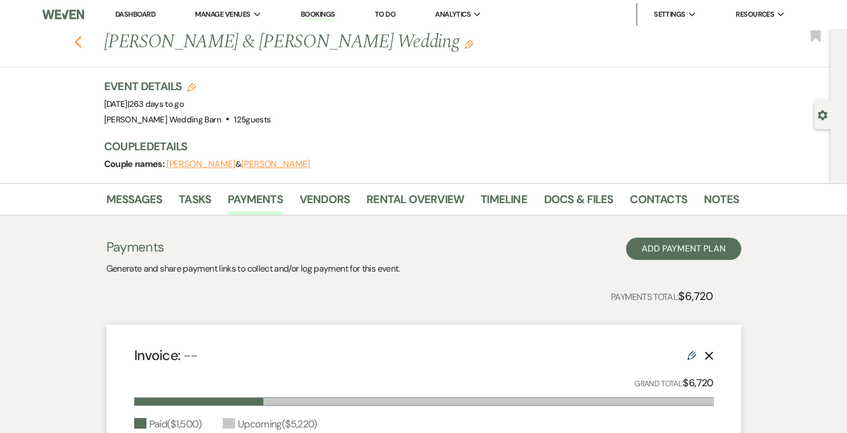
click at [82, 43] on icon "Previous" at bounding box center [78, 42] width 8 height 13
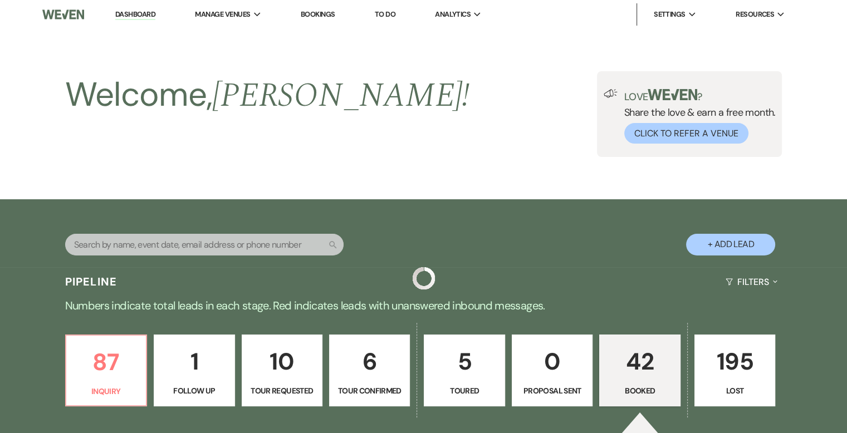
scroll to position [780, 0]
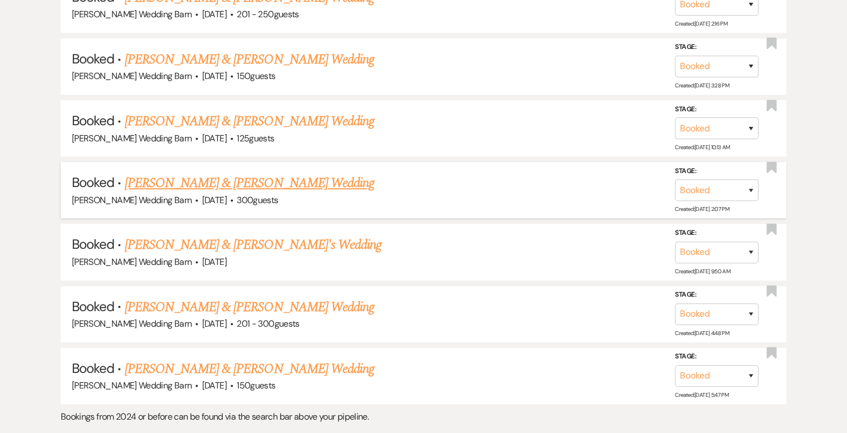
click at [170, 178] on link "Noah Knutson & Lexi Krause's Wedding" at bounding box center [249, 183] width 249 height 20
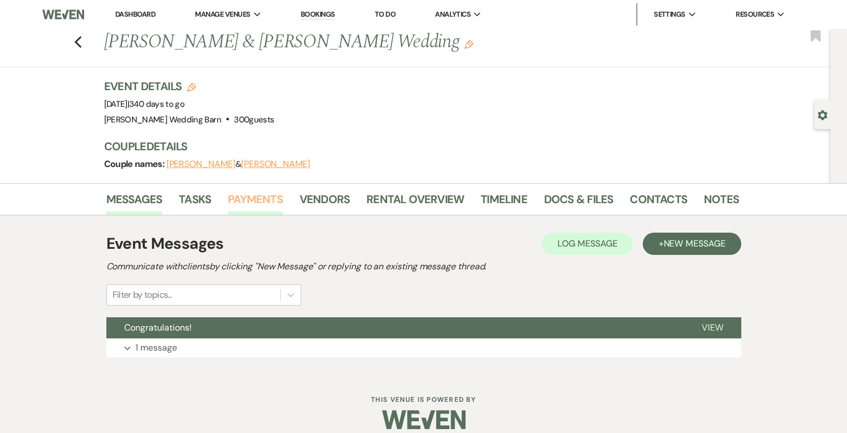
click at [246, 195] on link "Payments" at bounding box center [255, 202] width 55 height 25
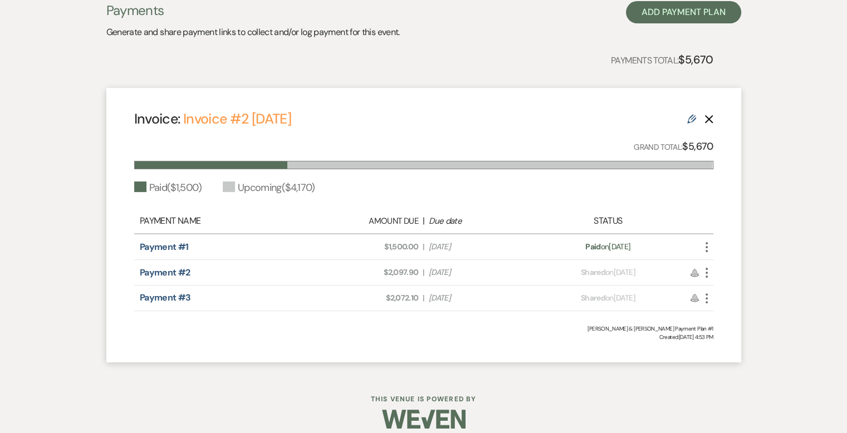
scroll to position [248, 0]
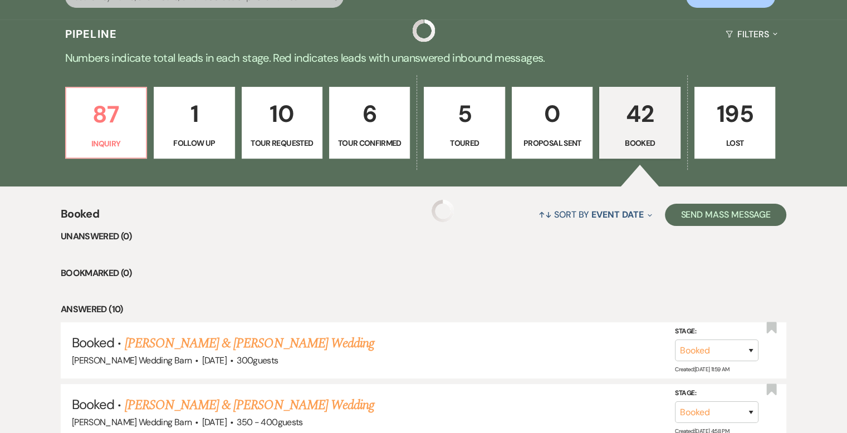
scroll to position [780, 0]
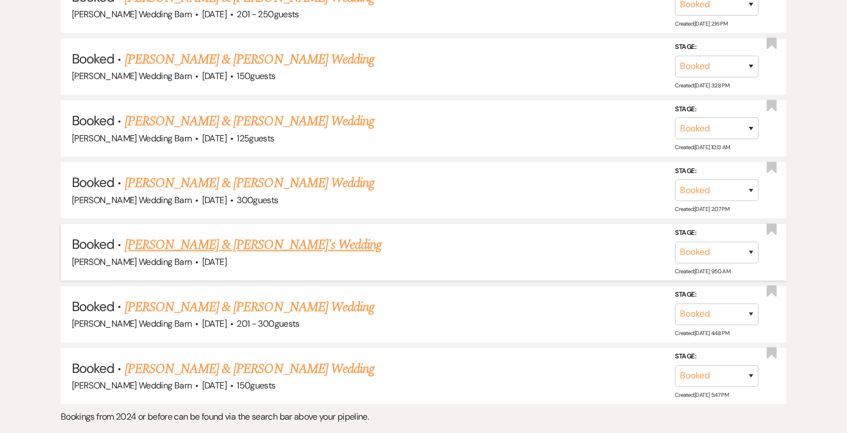
click at [222, 241] on link "Camryn Falk & Fiance's Wedding" at bounding box center [253, 245] width 257 height 20
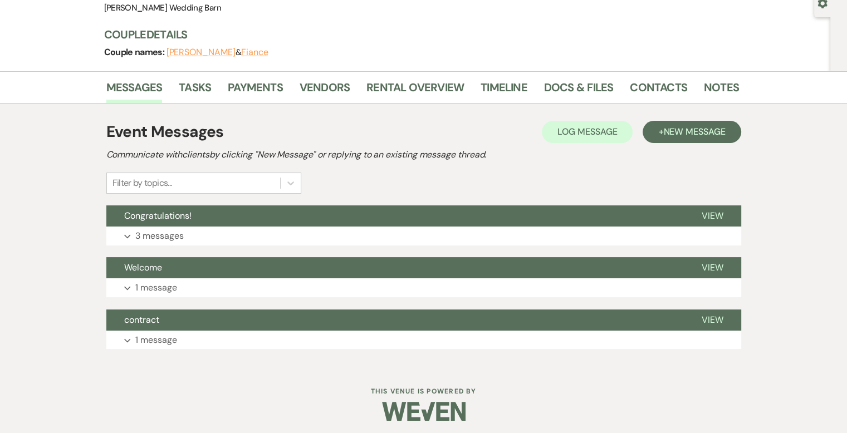
scroll to position [116, 0]
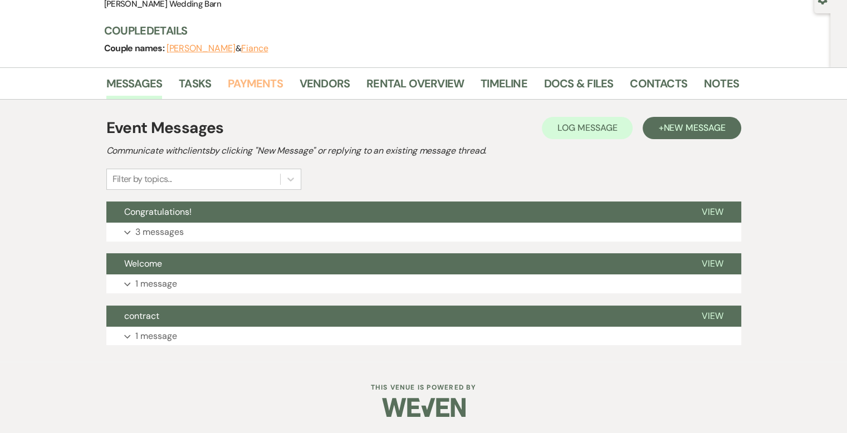
click at [243, 83] on link "Payments" at bounding box center [255, 87] width 55 height 25
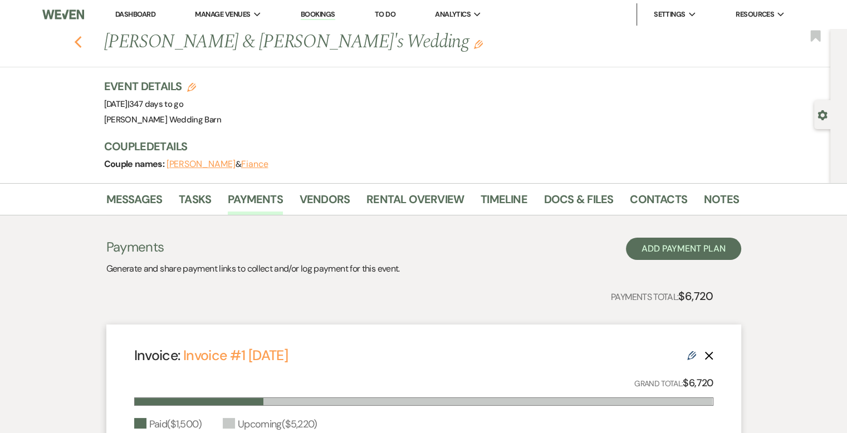
click at [82, 40] on icon "Previous" at bounding box center [78, 42] width 8 height 13
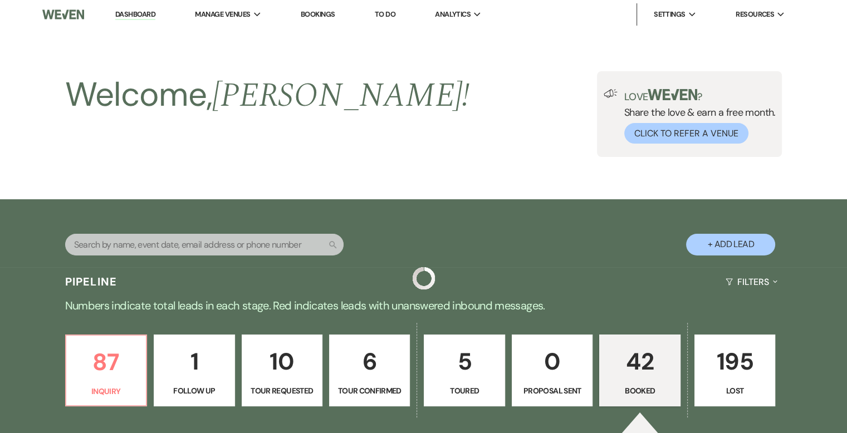
scroll to position [780, 0]
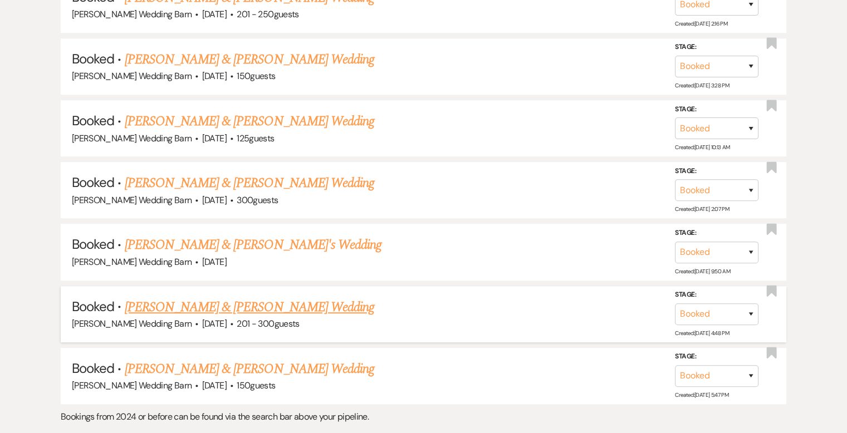
click at [231, 298] on link "Katie Weckman & Katie Weckman's Wedding" at bounding box center [249, 307] width 249 height 20
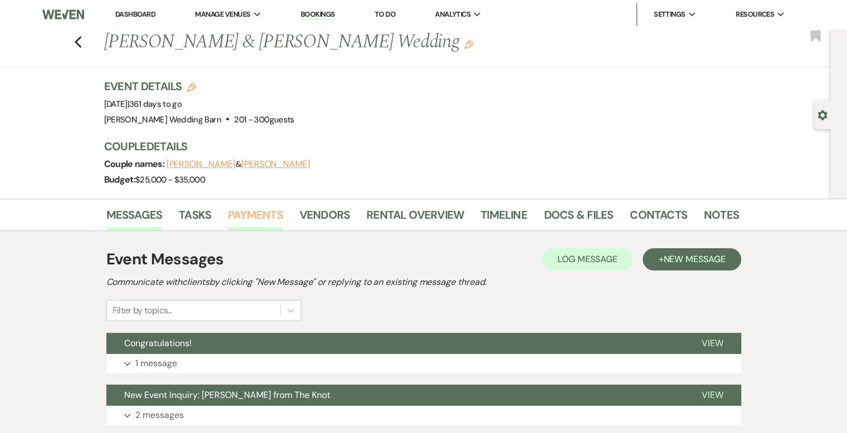
click at [261, 214] on link "Payments" at bounding box center [255, 218] width 55 height 25
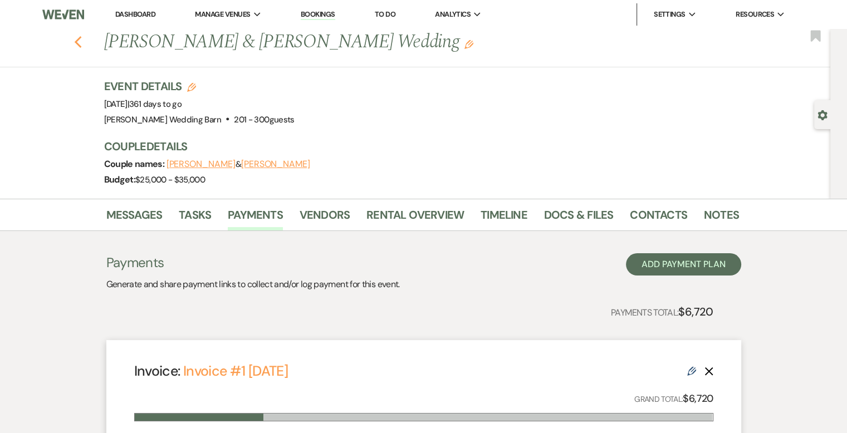
click at [80, 40] on use "button" at bounding box center [77, 42] width 7 height 12
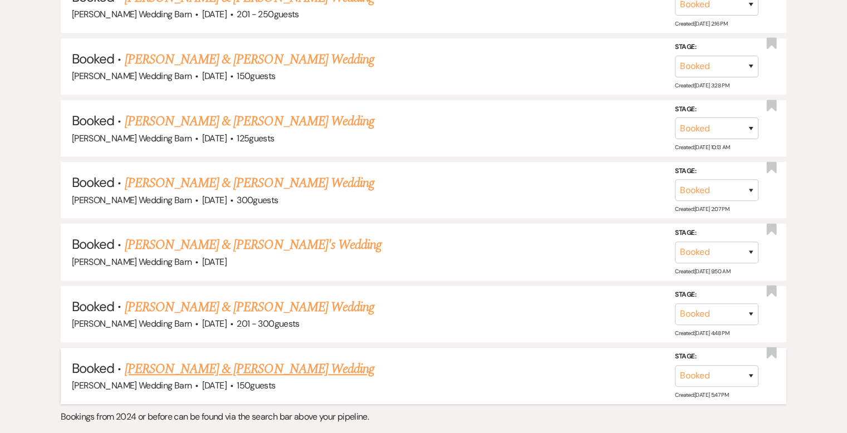
click at [267, 364] on link "Tyler Murphy & Ami Tetreau's Wedding" at bounding box center [249, 369] width 249 height 20
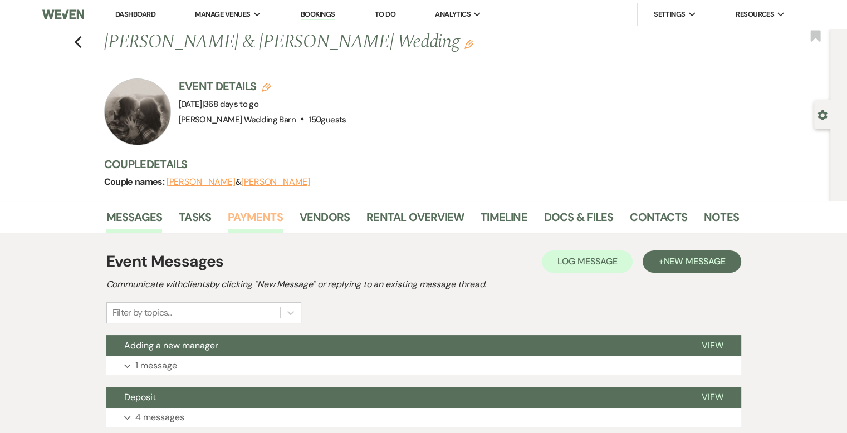
click at [243, 217] on link "Payments" at bounding box center [255, 220] width 55 height 25
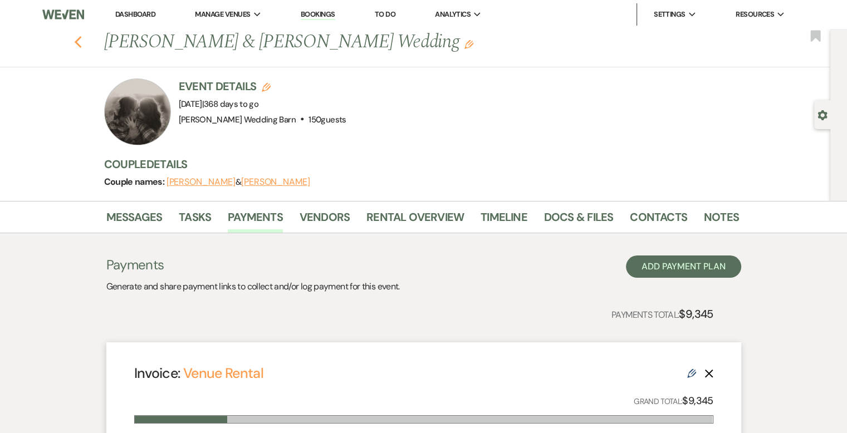
click at [82, 42] on icon "Previous" at bounding box center [78, 42] width 8 height 13
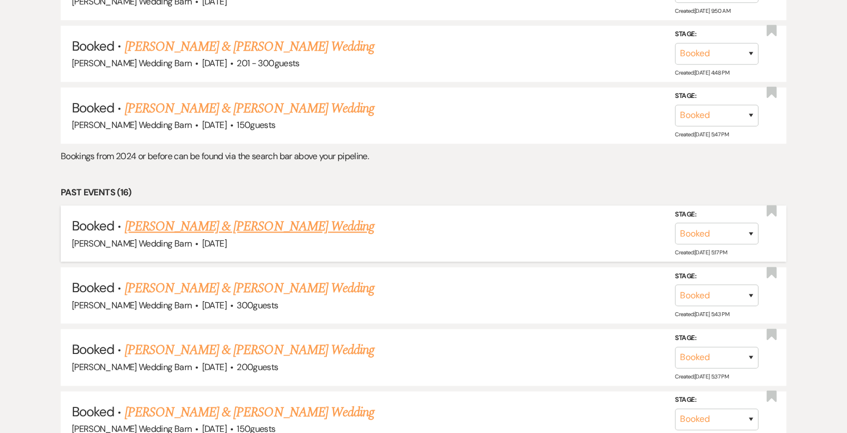
scroll to position [1114, 0]
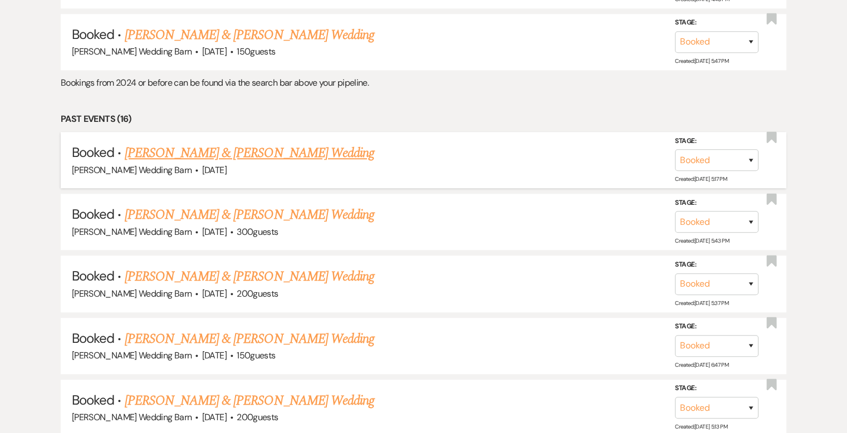
click at [255, 148] on link "Elise Heesch & Logan Schaunaman's Wedding" at bounding box center [249, 153] width 249 height 20
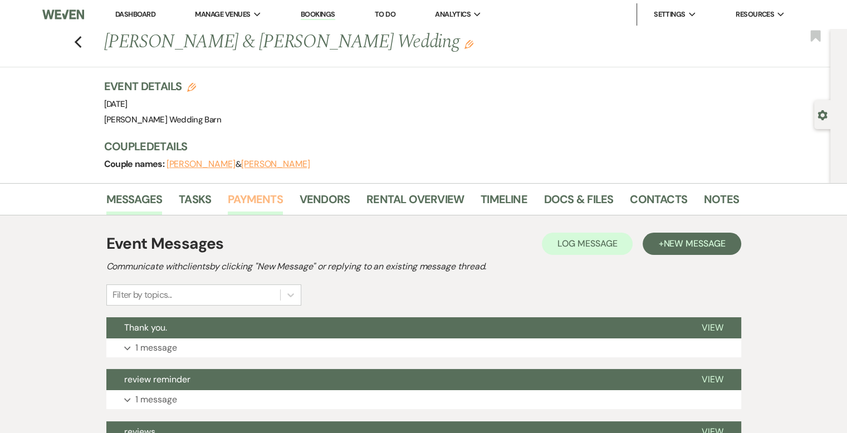
click at [256, 203] on link "Payments" at bounding box center [255, 202] width 55 height 25
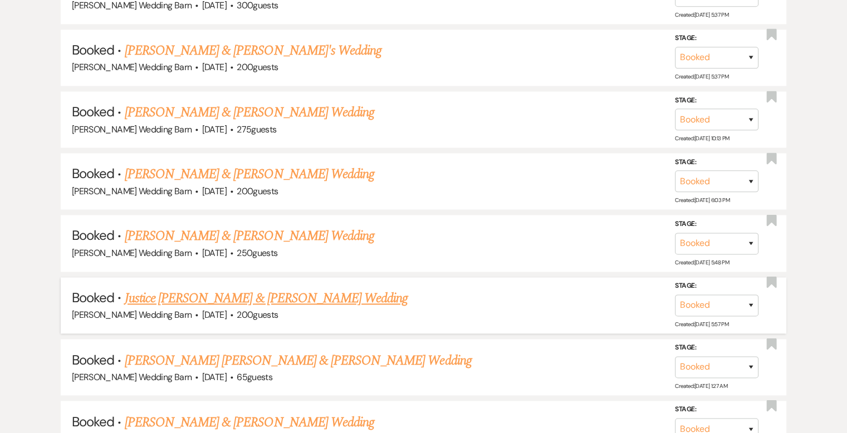
scroll to position [1829, 0]
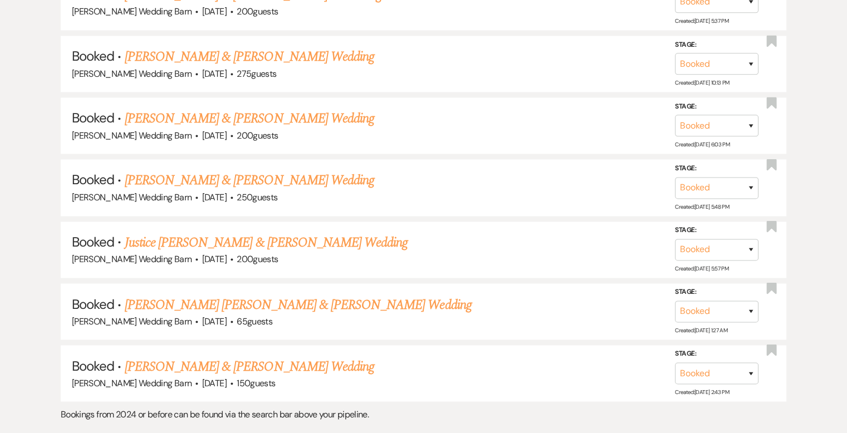
click at [216, 233] on link "Justice Pfeifer & Steven Taylor's Wedding" at bounding box center [266, 243] width 283 height 20
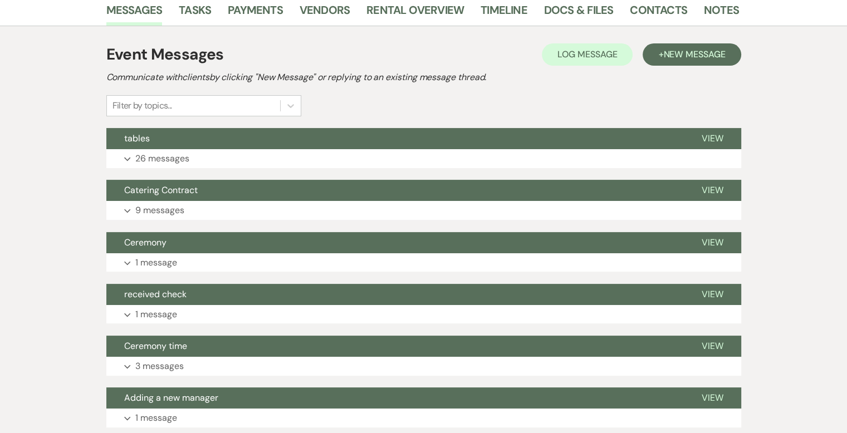
scroll to position [111, 0]
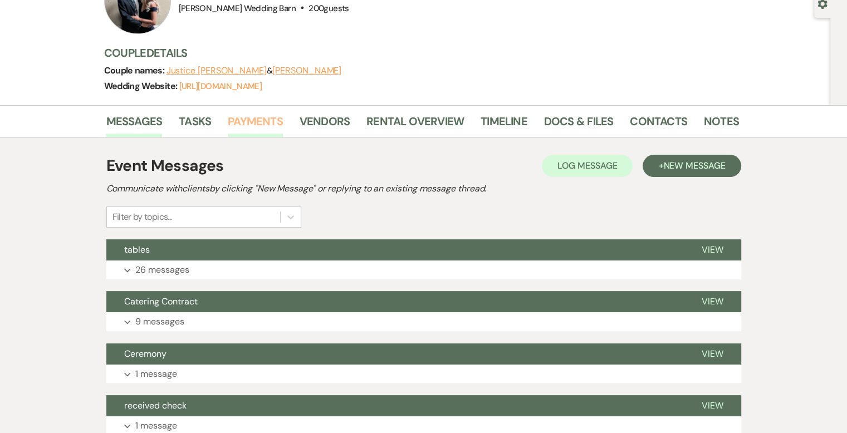
click at [268, 123] on link "Payments" at bounding box center [255, 124] width 55 height 25
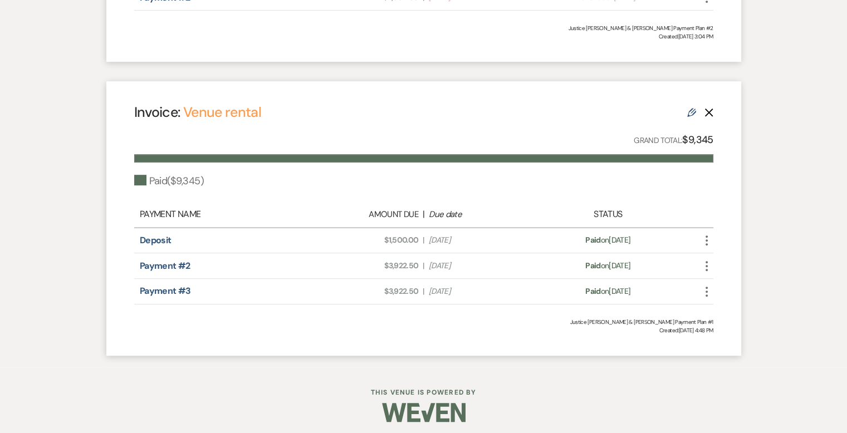
scroll to position [550, 0]
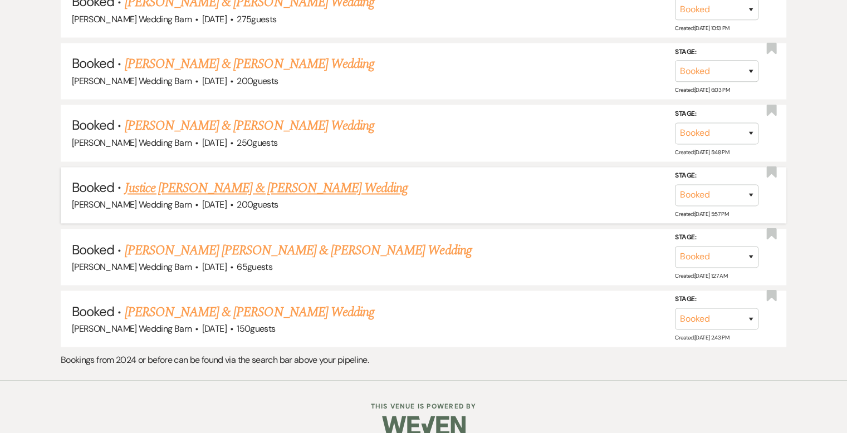
scroll to position [1885, 0]
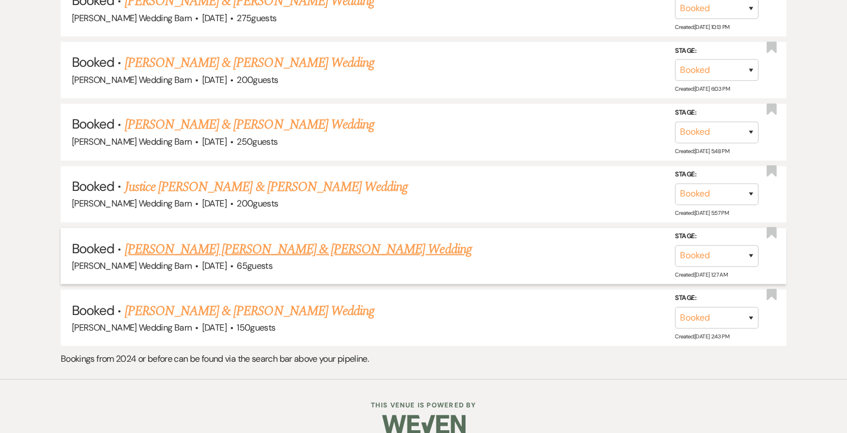
click at [195, 239] on link "Drake Bruns & Abigail Goodner's Wedding" at bounding box center [298, 249] width 347 height 20
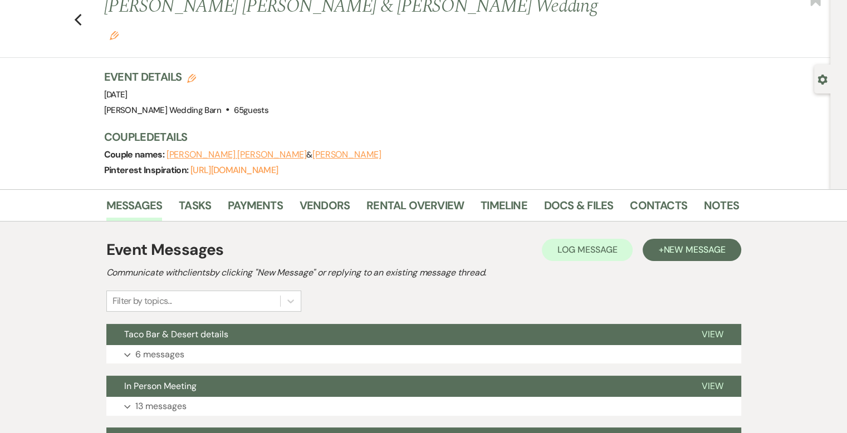
scroll to position [56, 0]
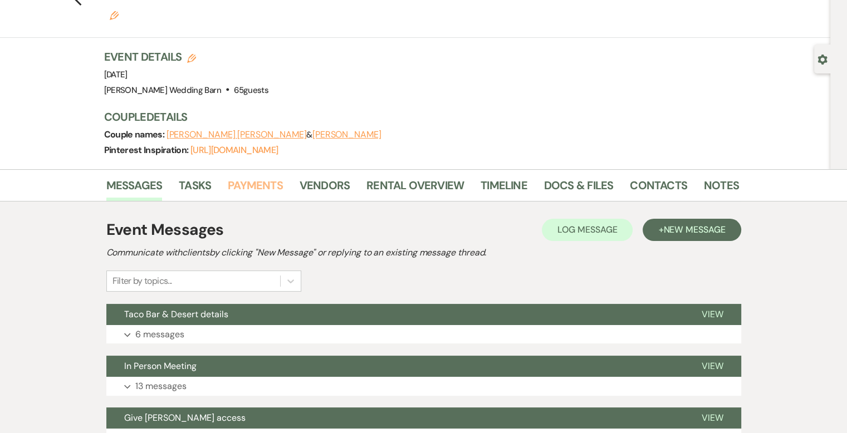
click at [265, 177] on link "Payments" at bounding box center [255, 189] width 55 height 25
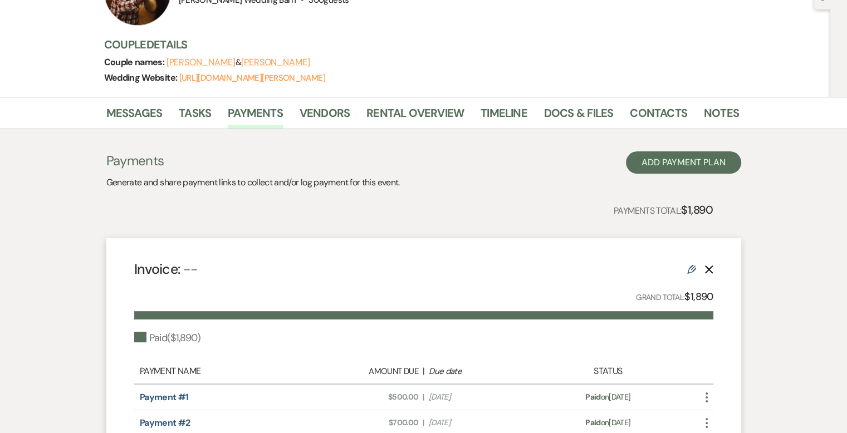
scroll to position [114, 0]
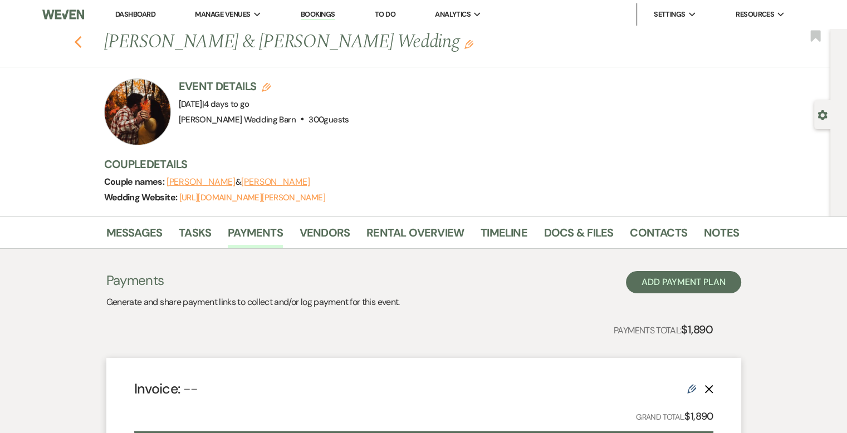
click at [82, 45] on icon "Previous" at bounding box center [78, 42] width 8 height 13
